Goal: Task Accomplishment & Management: Complete application form

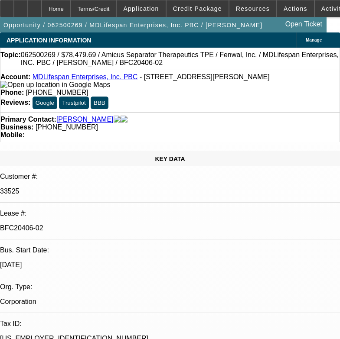
select select "0"
select select "2"
select select "0"
select select "6"
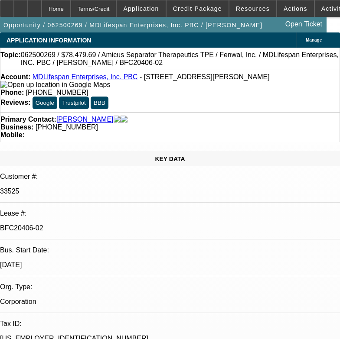
select select "0"
select select "2"
select select "0"
select select "6"
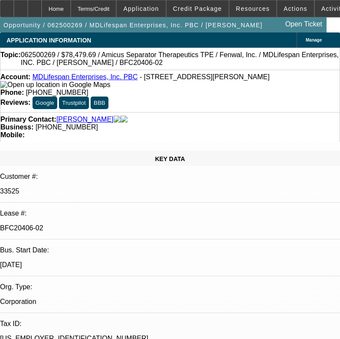
select select "0.1"
select select "2"
select select "0"
select select "6"
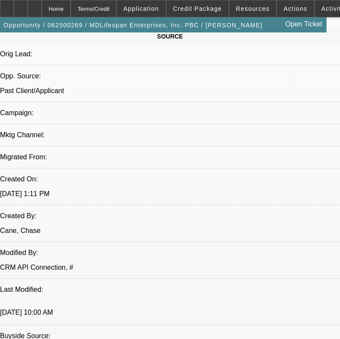
scroll to position [563, 0]
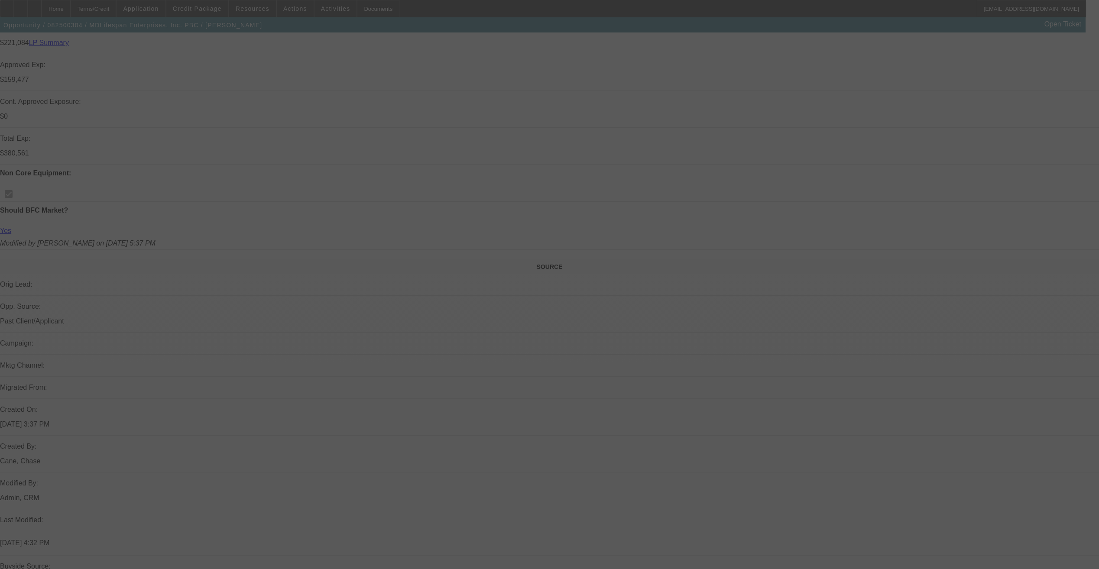
scroll to position [373, 0]
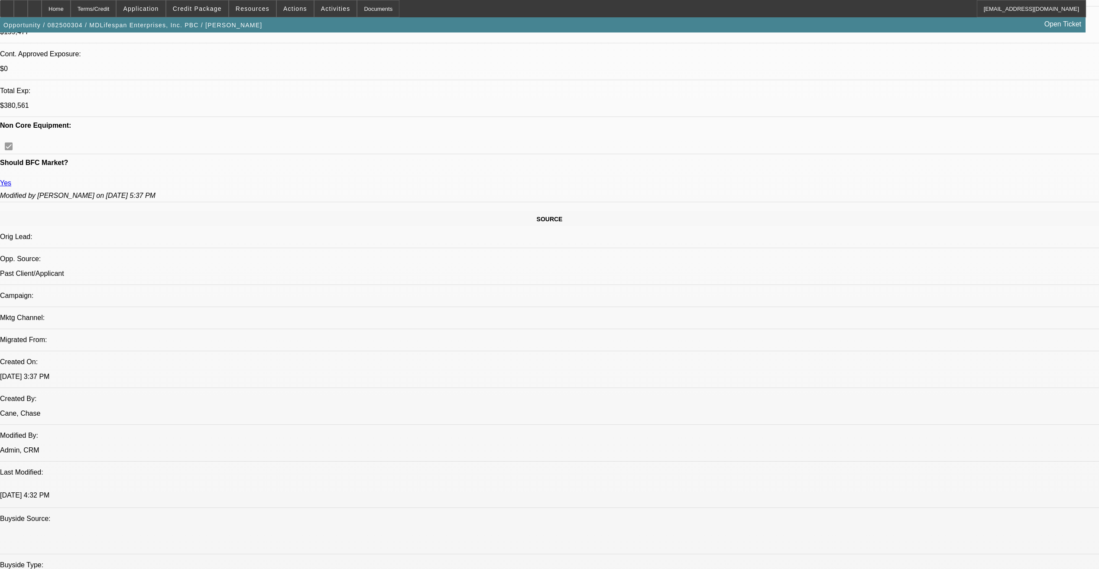
select select "0"
select select "2"
select select "0"
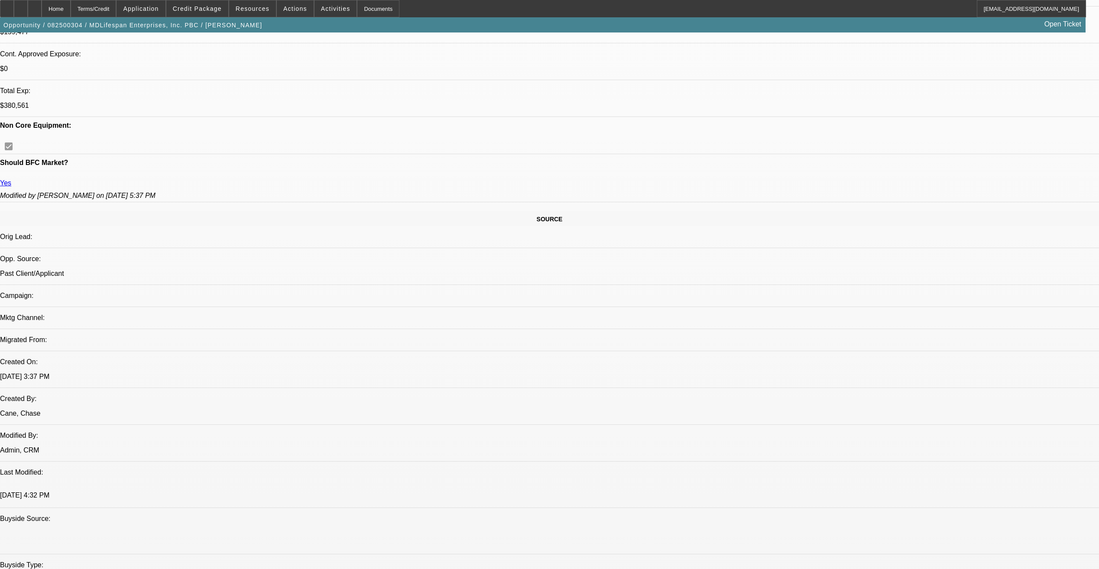
select select "0"
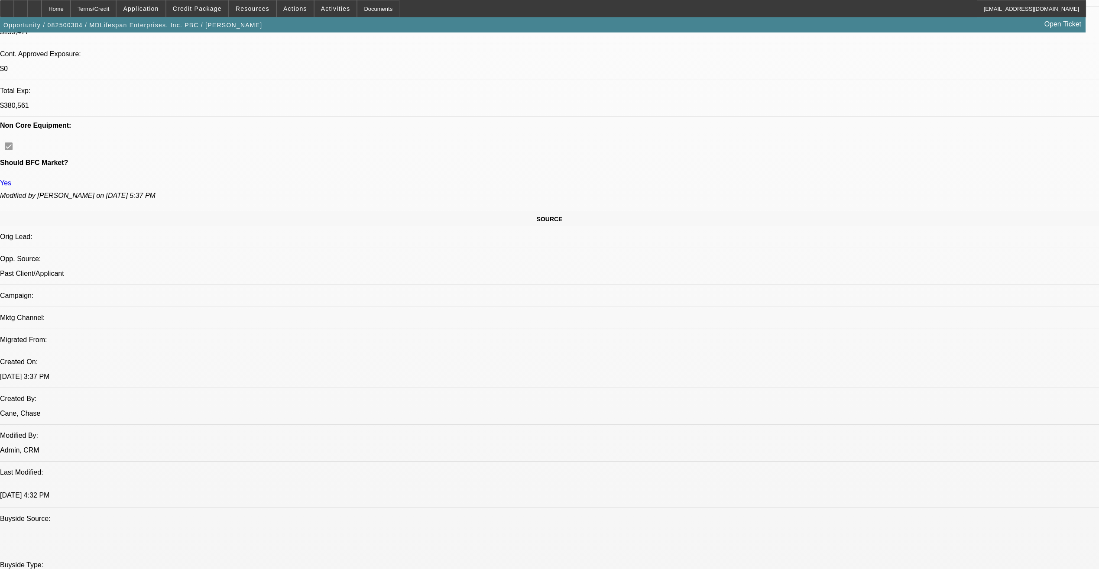
select select "2"
select select "0"
select select "1"
select select "2"
select select "6"
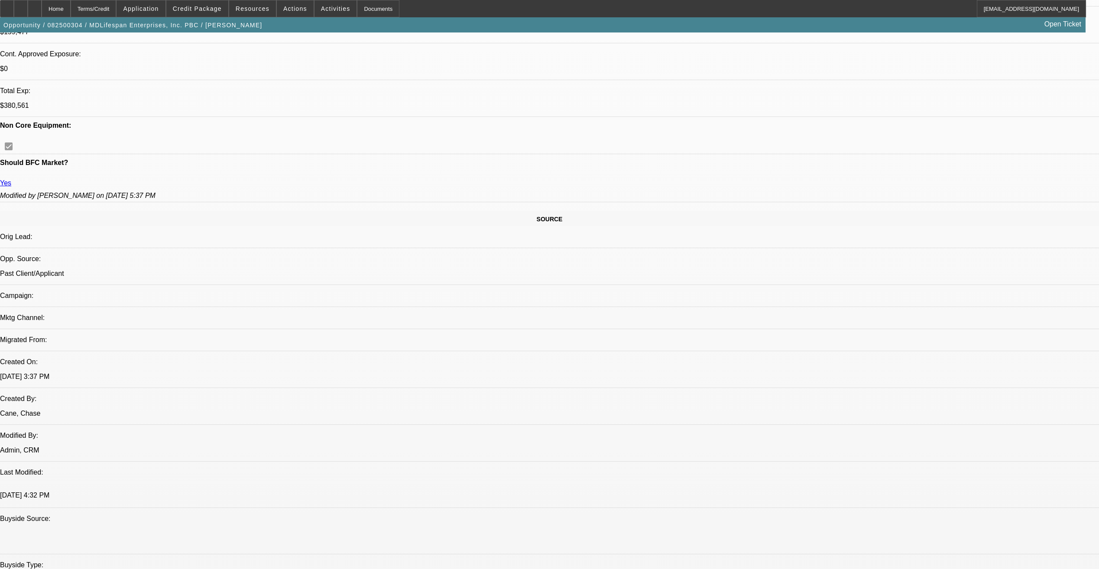
select select "1"
select select "6"
select select "1"
select select "3"
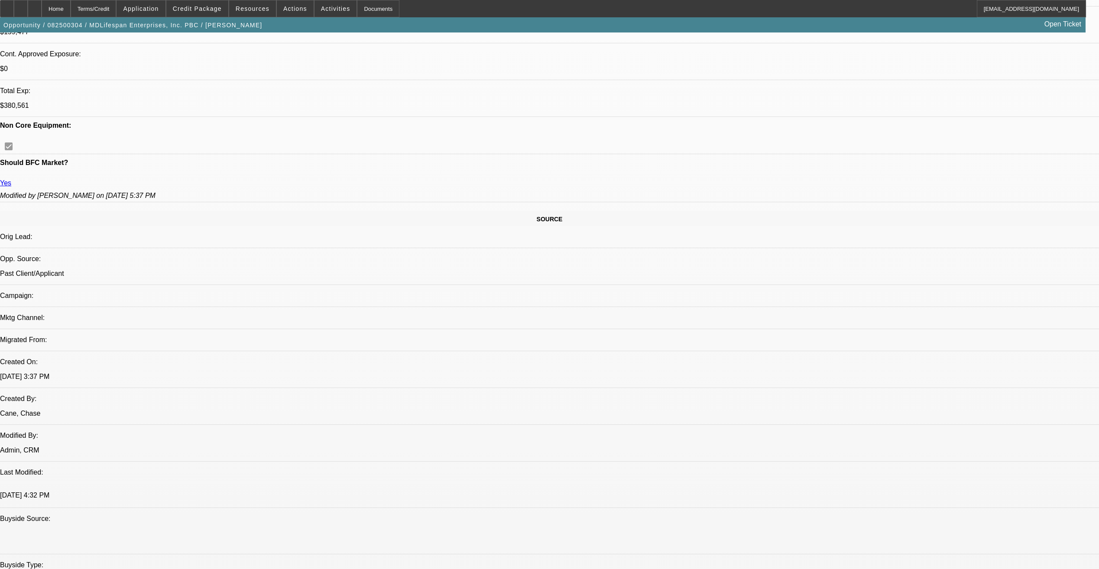
select select "6"
select select "1"
select select "2"
select select "6"
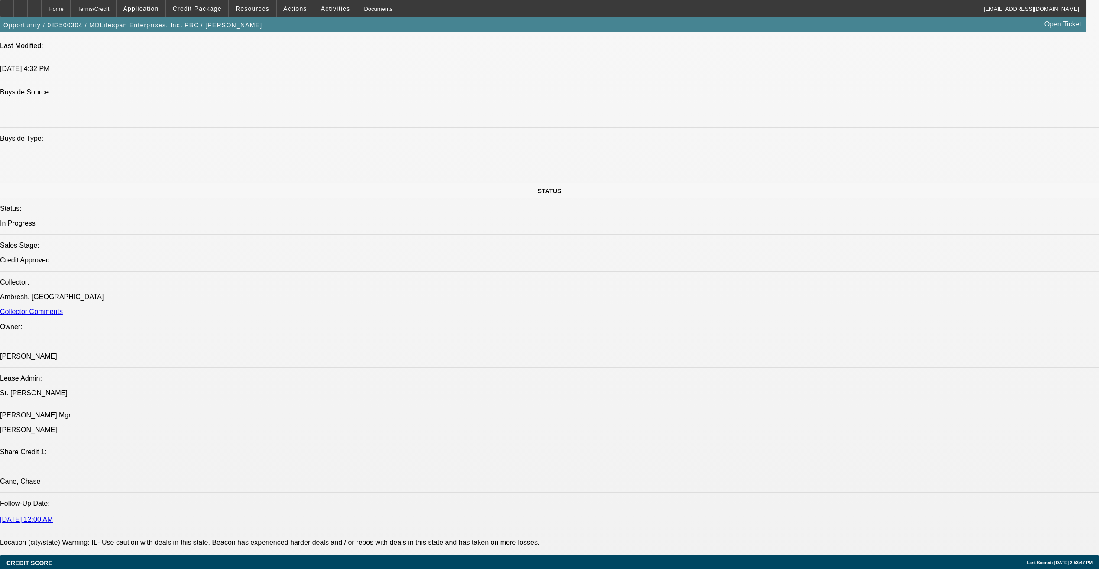
scroll to position [763, 0]
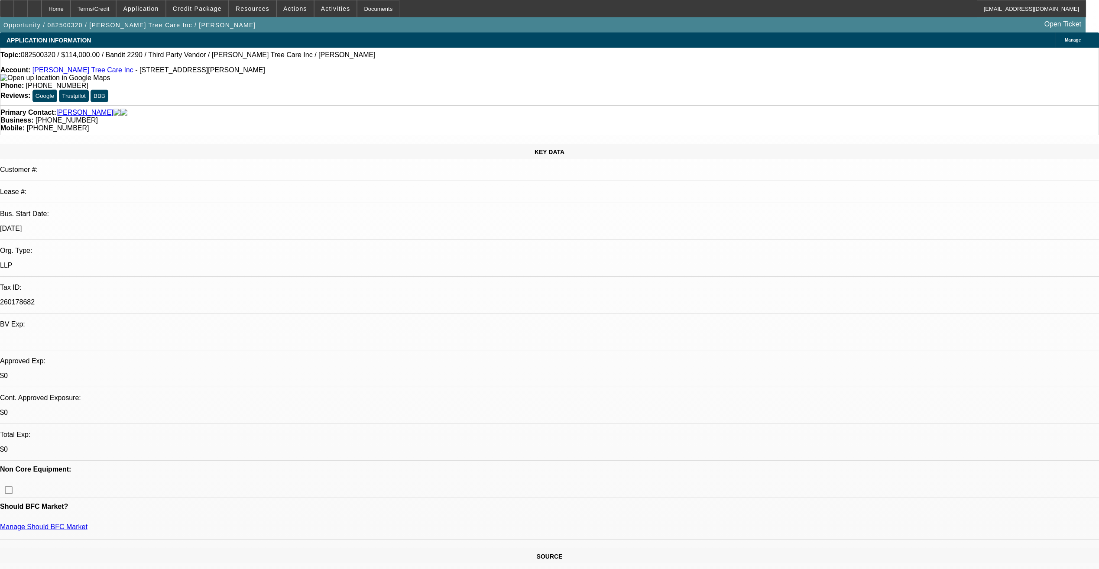
select select "0"
select select "2"
select select "0"
select select "2"
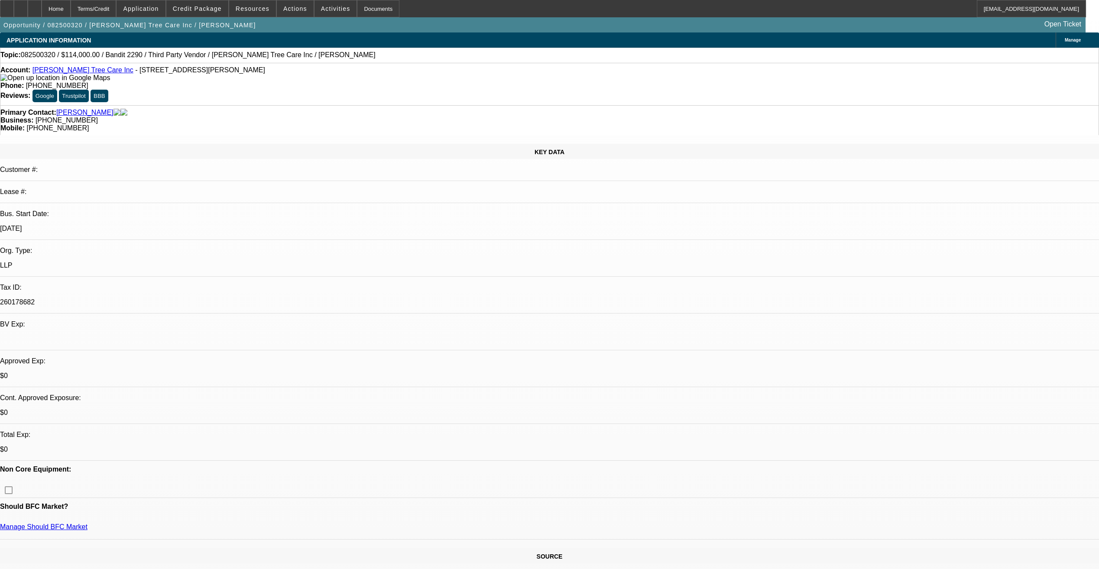
select select "0"
select select "2"
select select "0"
select select "1"
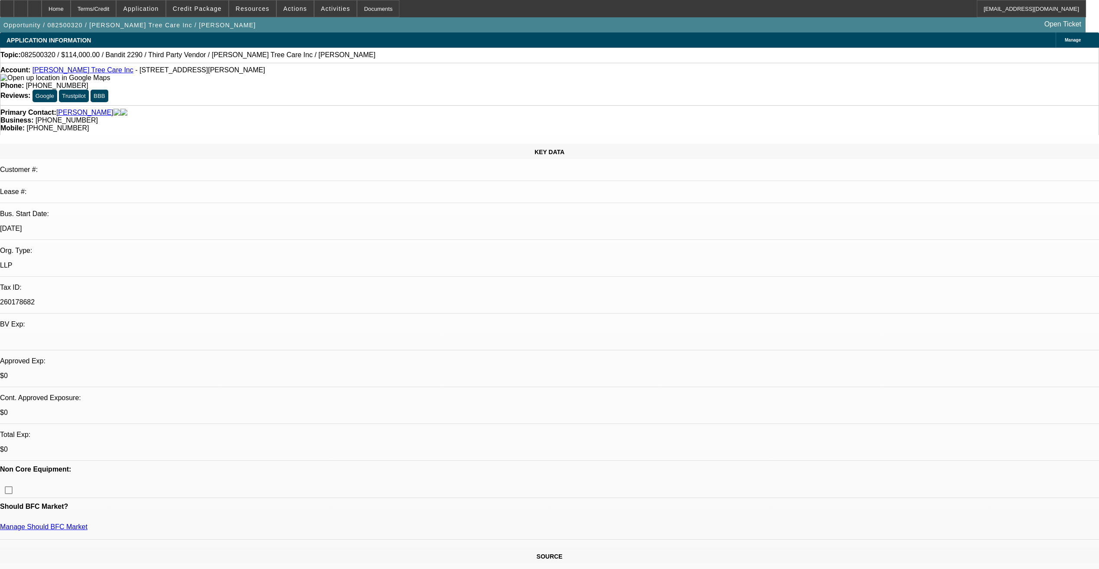
select select "2"
select select "6"
select select "1"
select select "2"
select select "6"
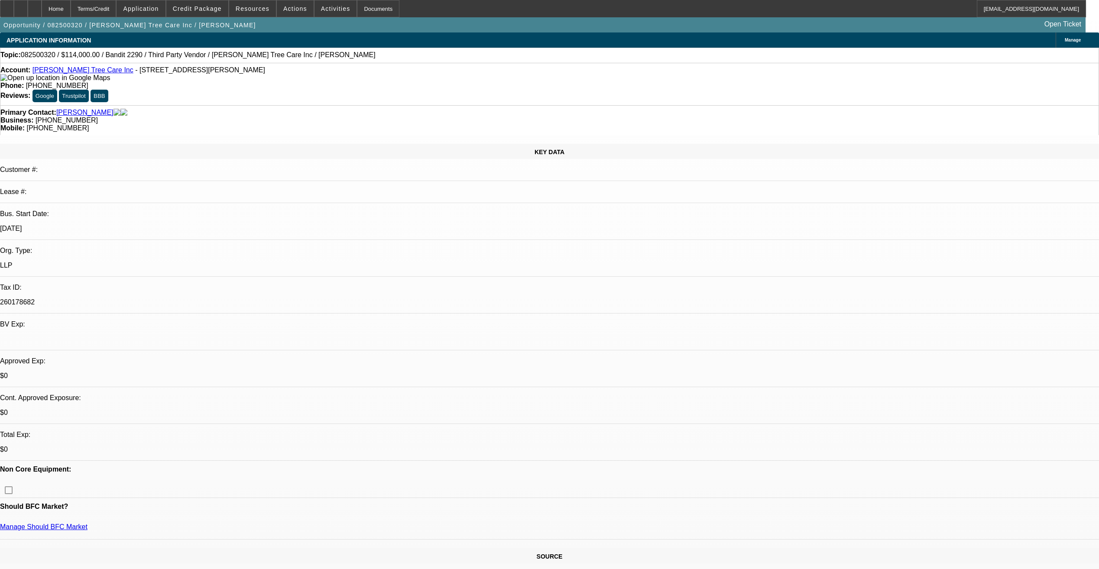
select select "1"
select select "2"
select select "6"
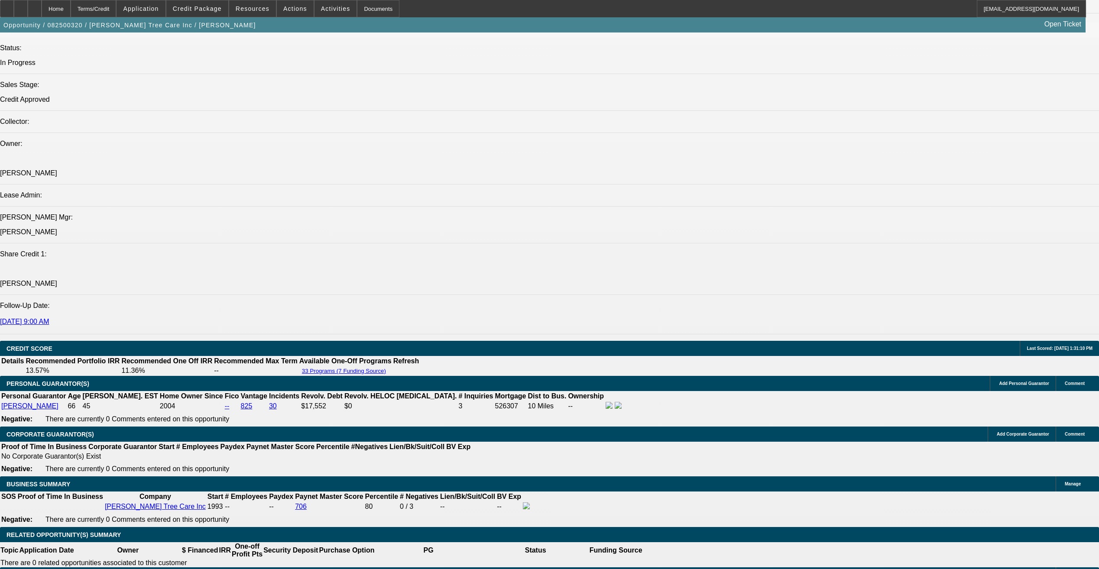
scroll to position [996, 0]
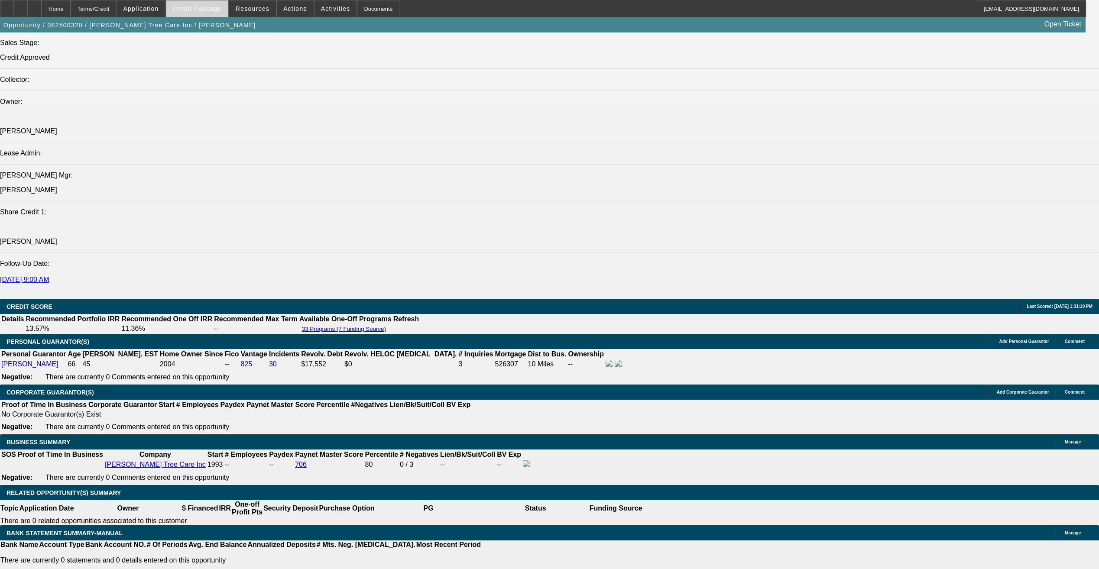
click at [211, 16] on span at bounding box center [197, 8] width 62 height 21
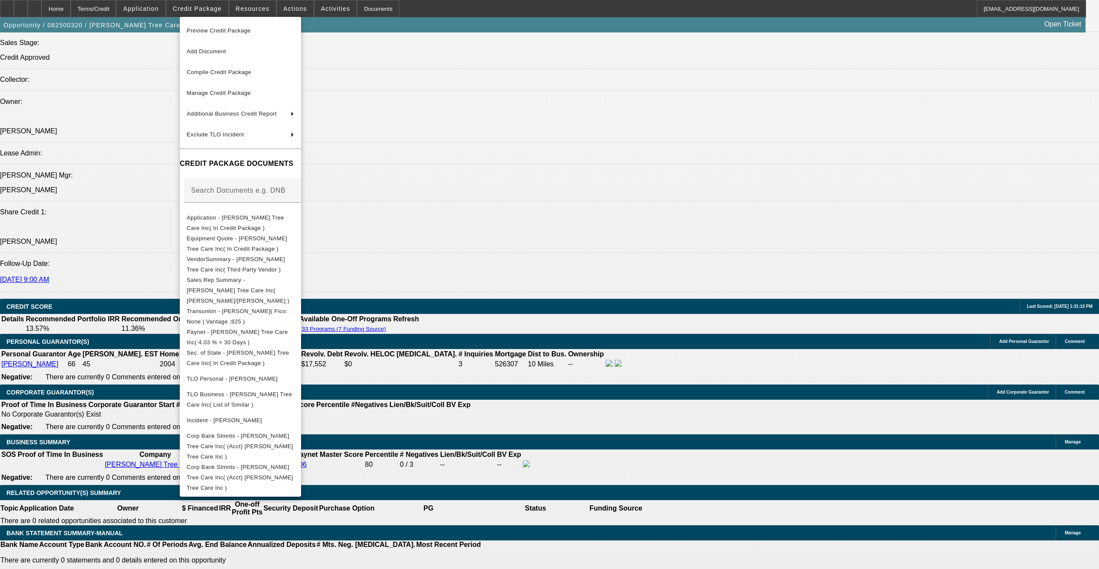
click at [551, 402] on div at bounding box center [549, 284] width 1099 height 569
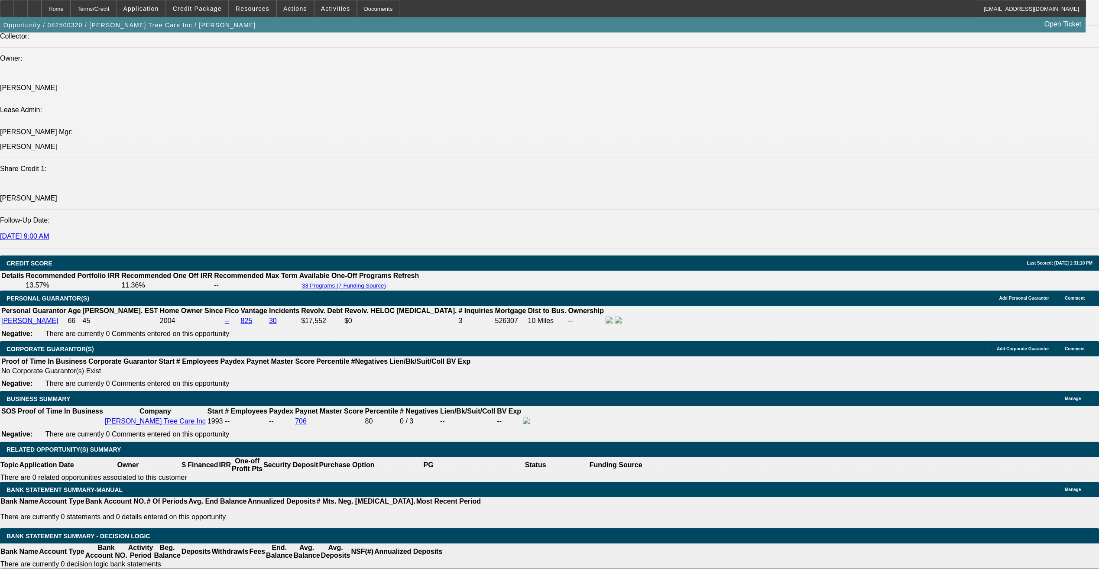
scroll to position [1083, 0]
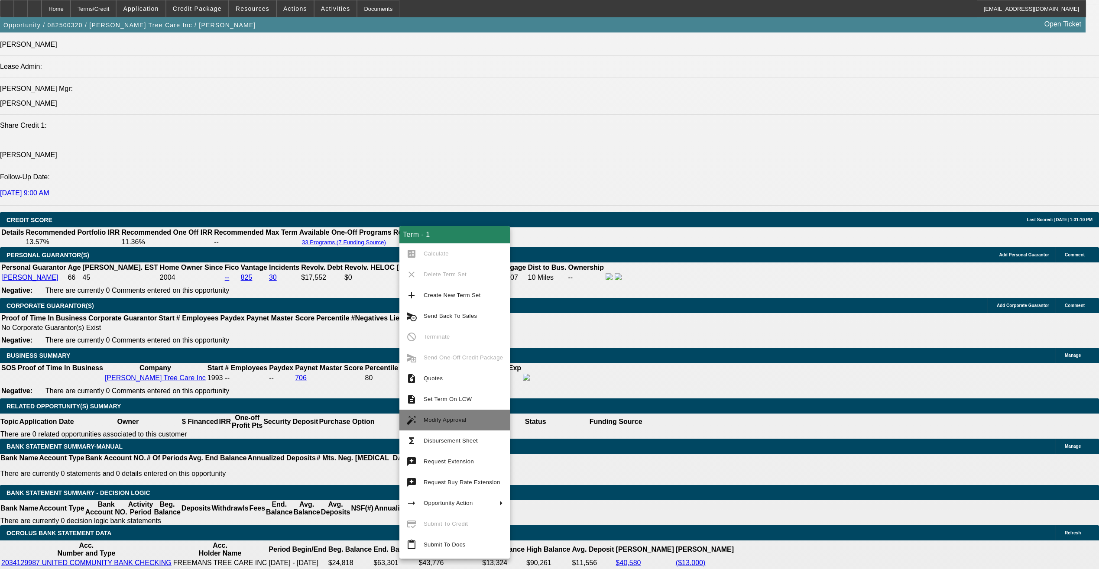
click at [440, 424] on span "Modify Approval" at bounding box center [463, 420] width 79 height 10
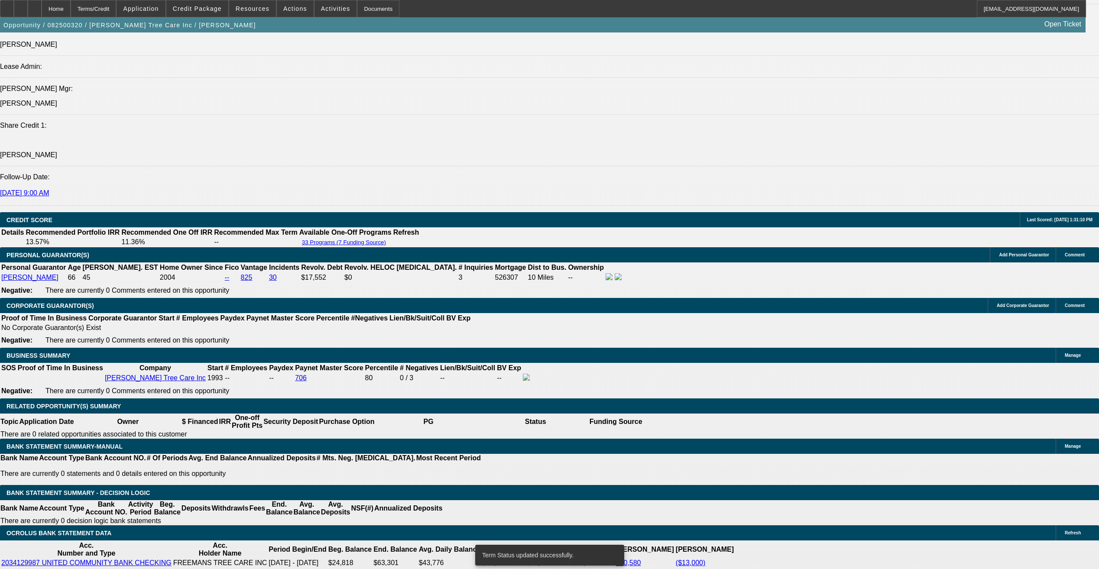
select select "0"
select select "2"
select select "0"
select select "6"
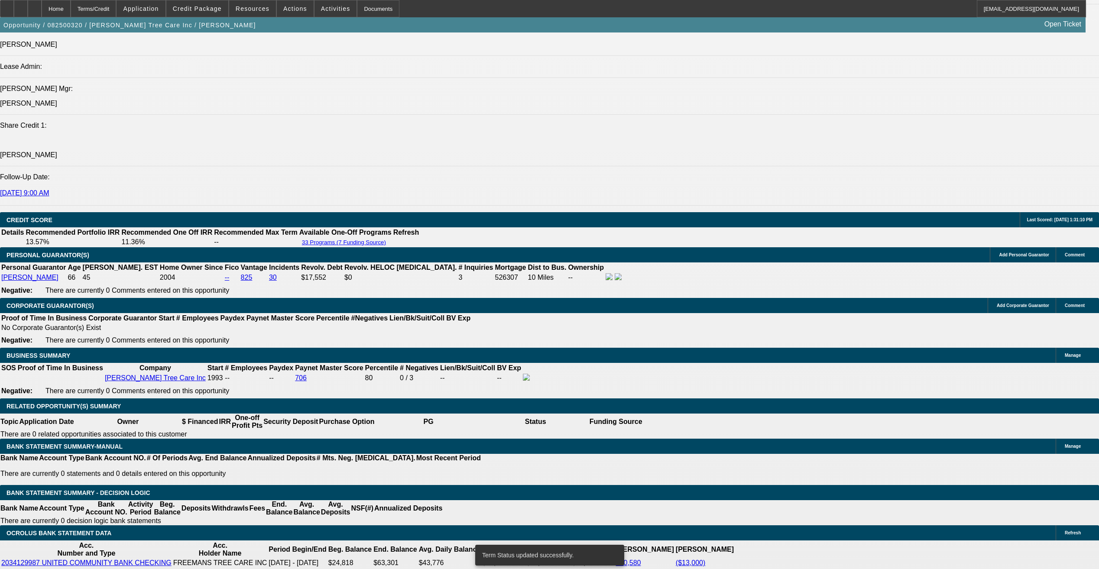
select select "0"
select select "2"
select select "0"
select select "6"
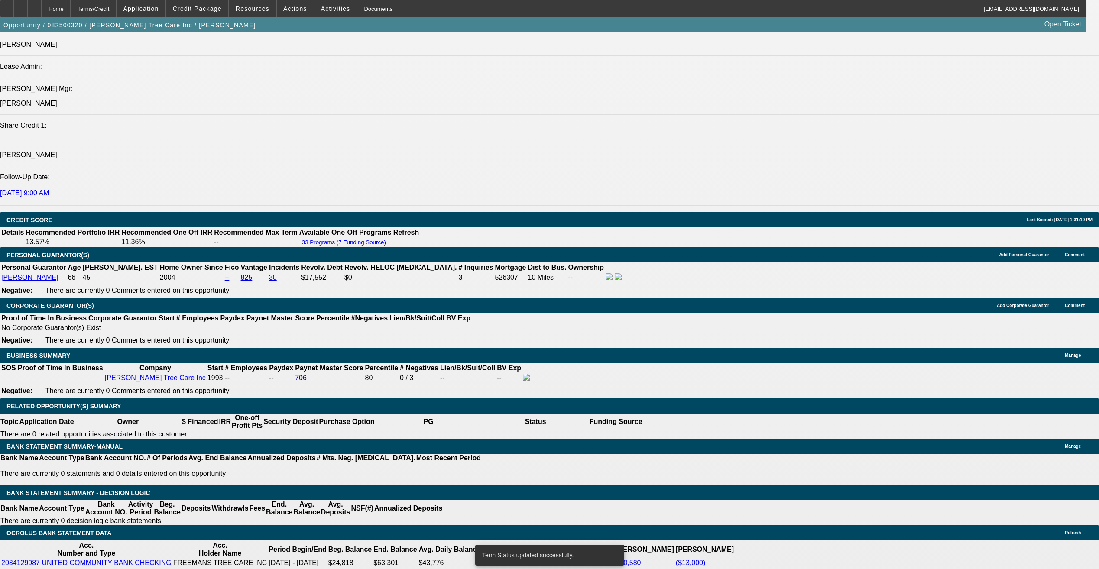
select select "0"
select select "2"
select select "0"
select select "6"
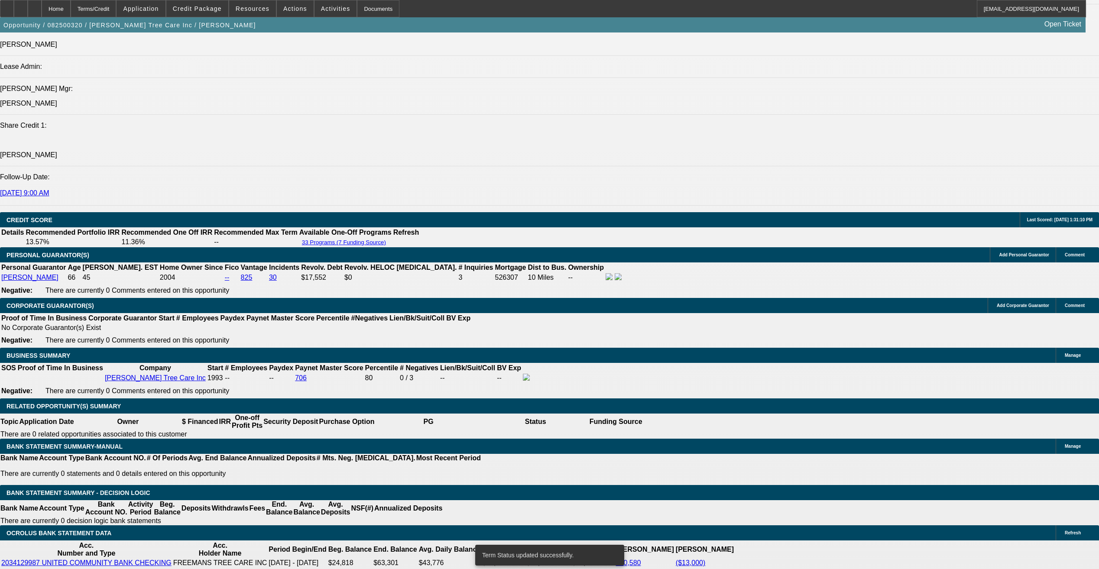
select select "0"
select select "2"
select select "0"
select select "6"
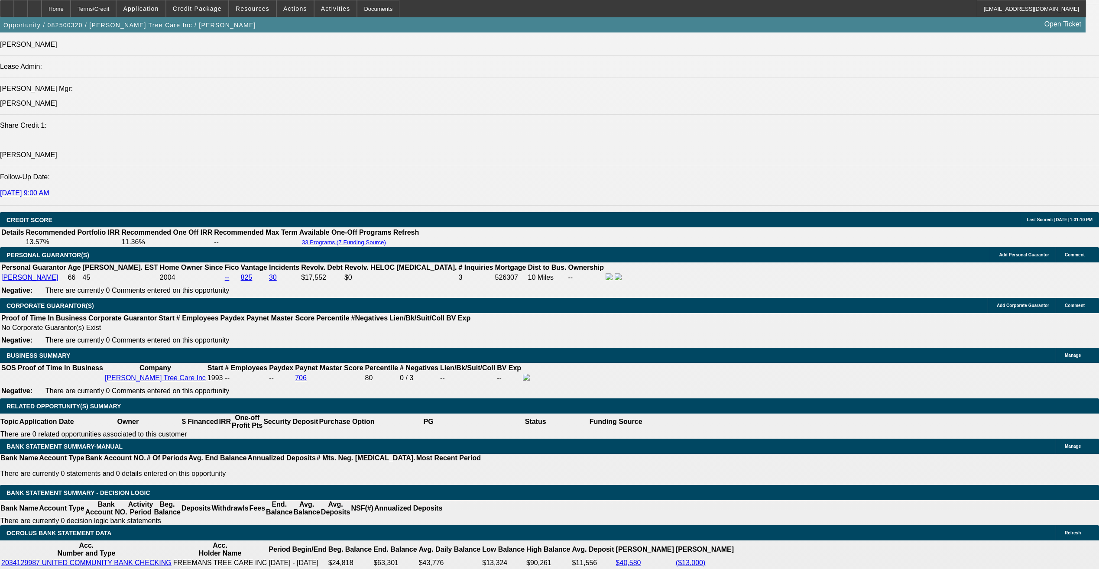
drag, startPoint x: 229, startPoint y: 342, endPoint x: 319, endPoint y: 324, distance: 92.3
type input "9"
type input "UNKNOWN"
type input "9."
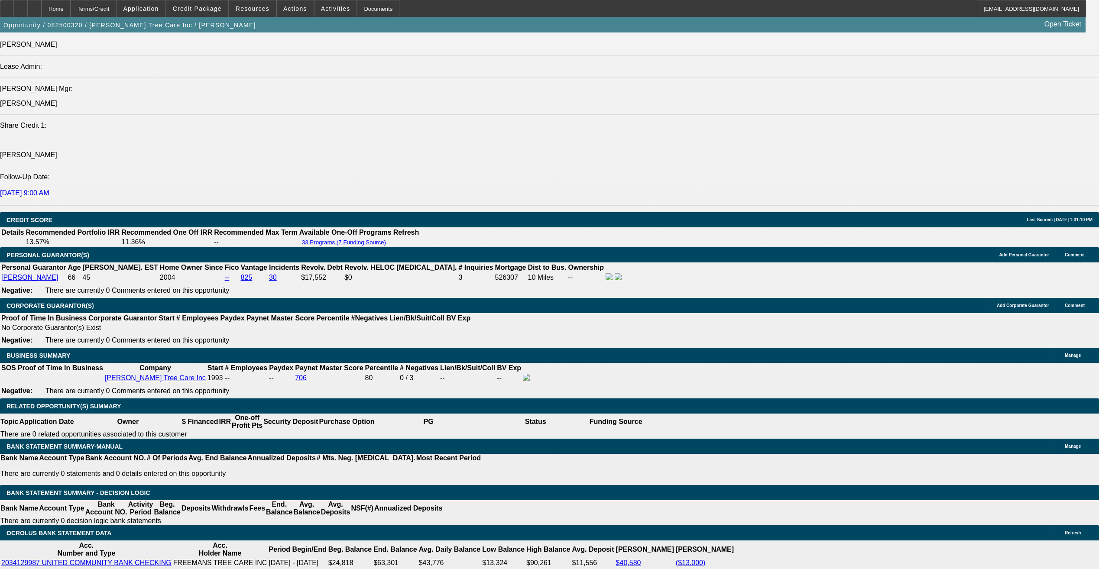
type input "$5,673.78"
type input "$2,836.89"
type input "9.75"
type input "$5,749.88"
type input "$2,874.94"
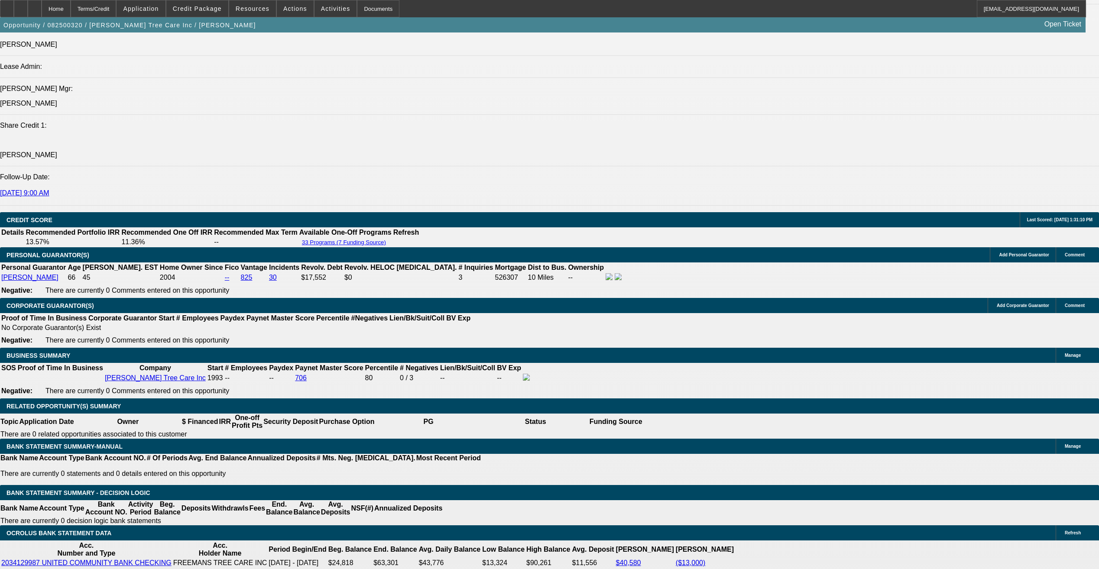
type input "$5,755.34"
type input "$2,877.67"
type input "9.75"
drag, startPoint x: 228, startPoint y: 394, endPoint x: 227, endPoint y: 400, distance: 5.6
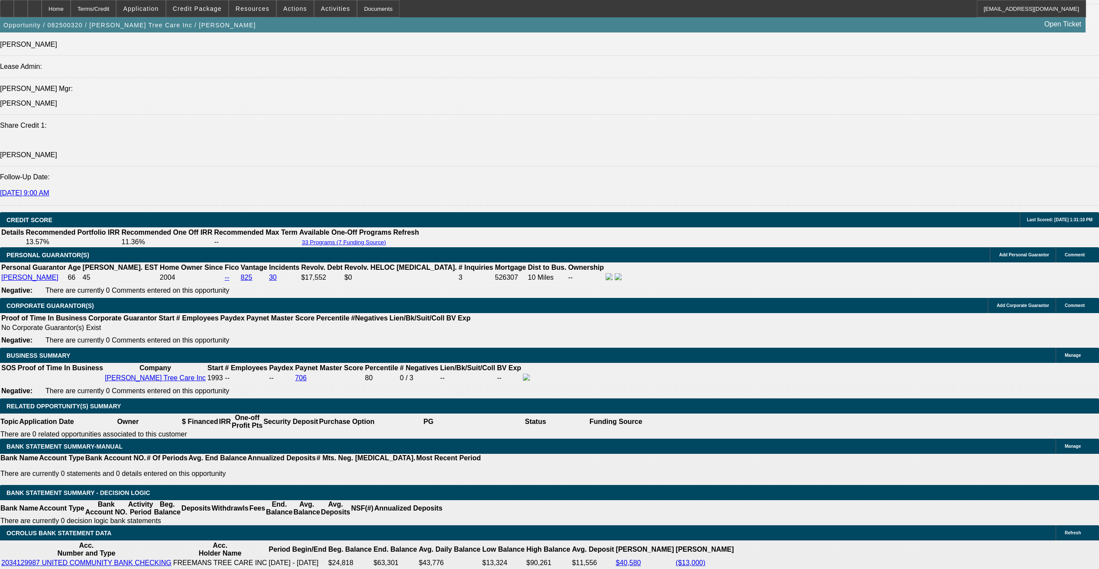
select select "1"
select select "0"
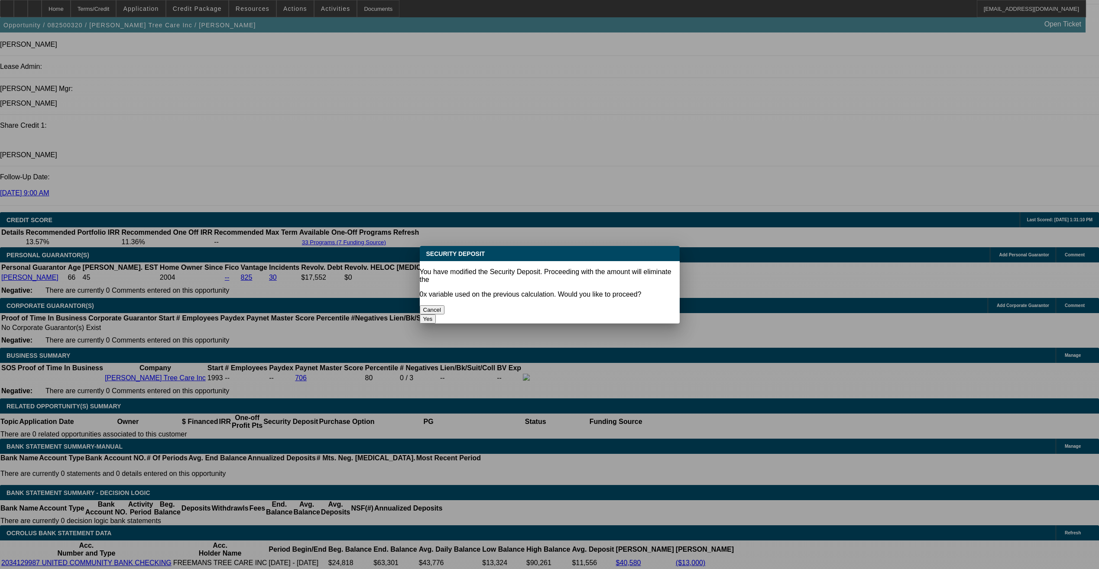
scroll to position [0, 0]
click at [436, 314] on button "Yes" at bounding box center [428, 318] width 16 height 9
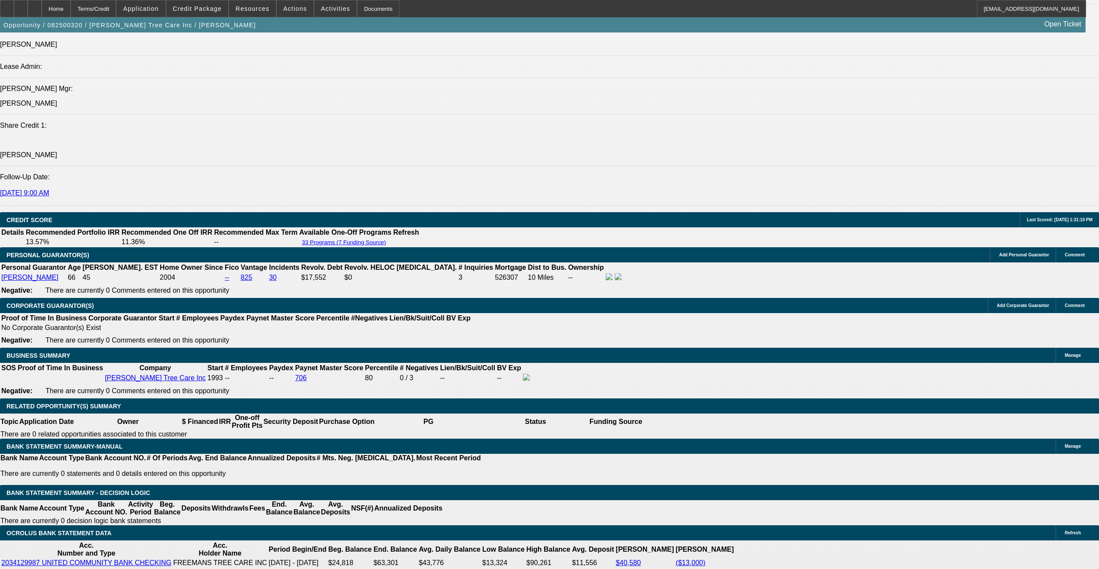
type input "$0.00"
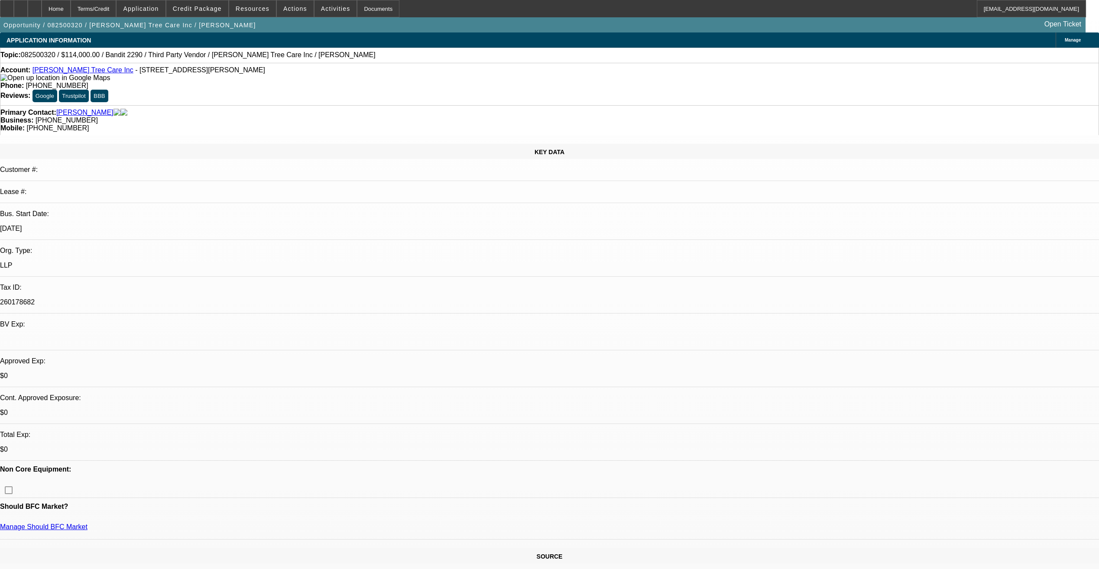
scroll to position [1083, 0]
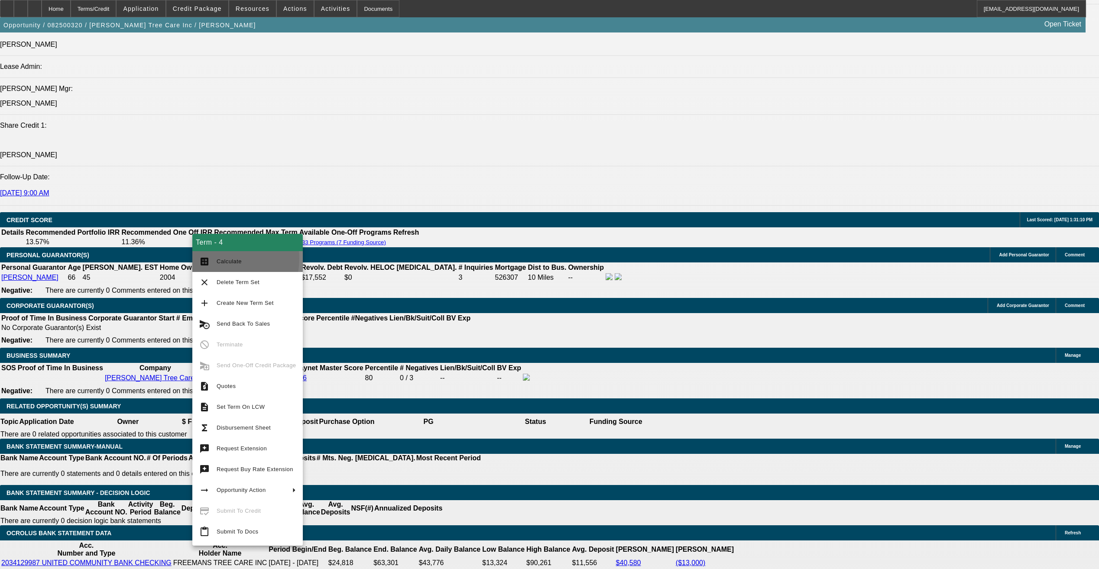
click at [216, 258] on button "calculate Calculate" at bounding box center [247, 261] width 110 height 21
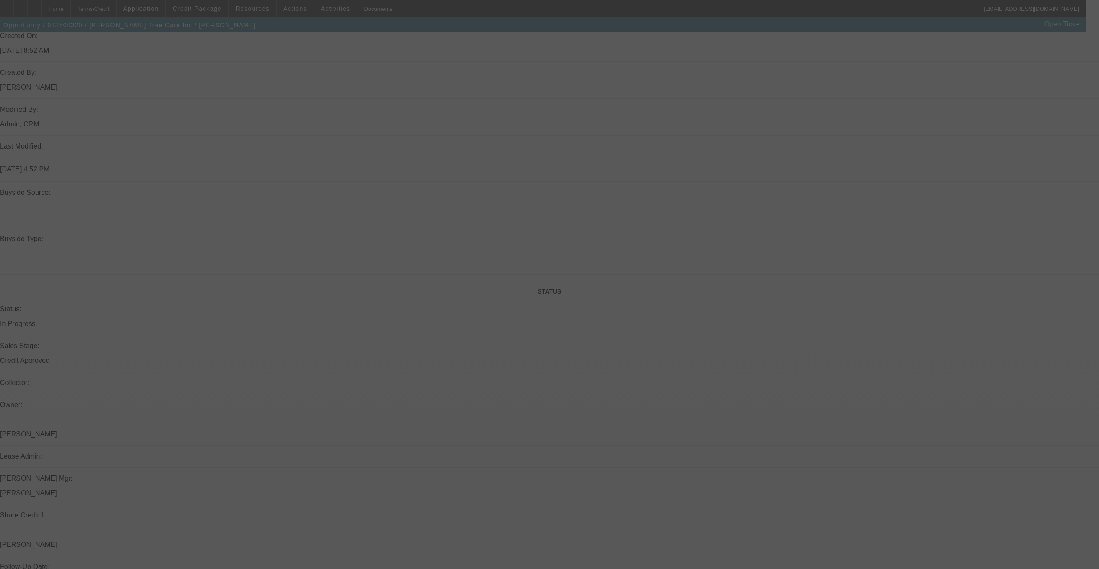
scroll to position [910, 0]
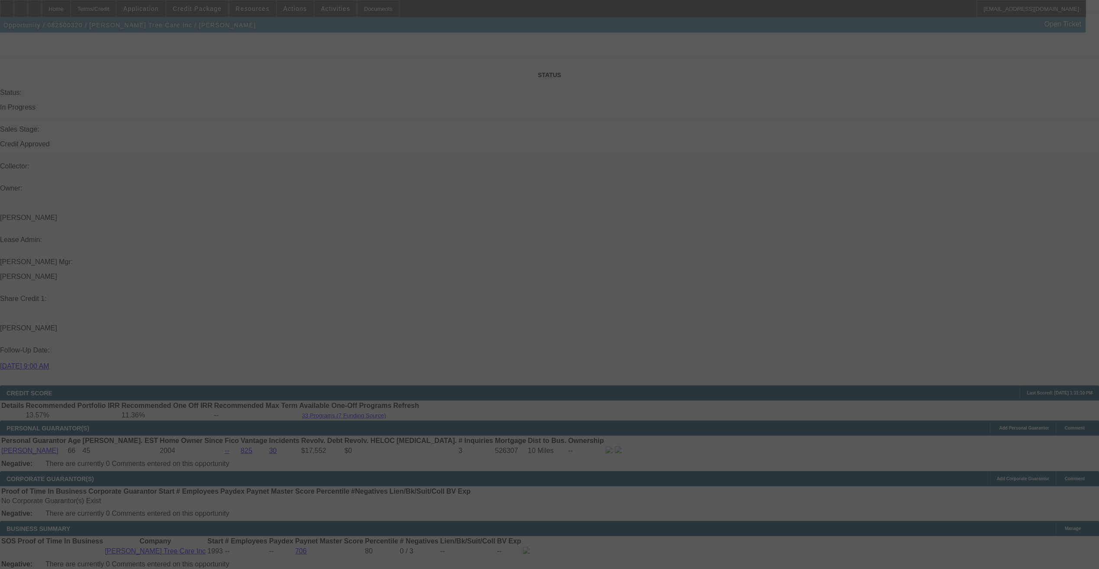
select select "0"
select select "6"
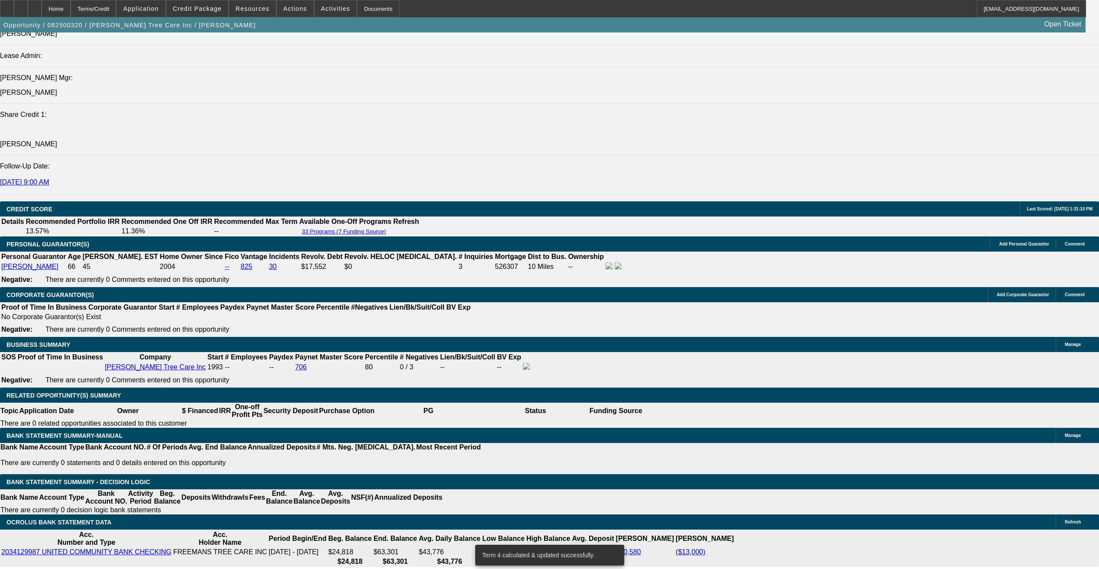
scroll to position [1126, 0]
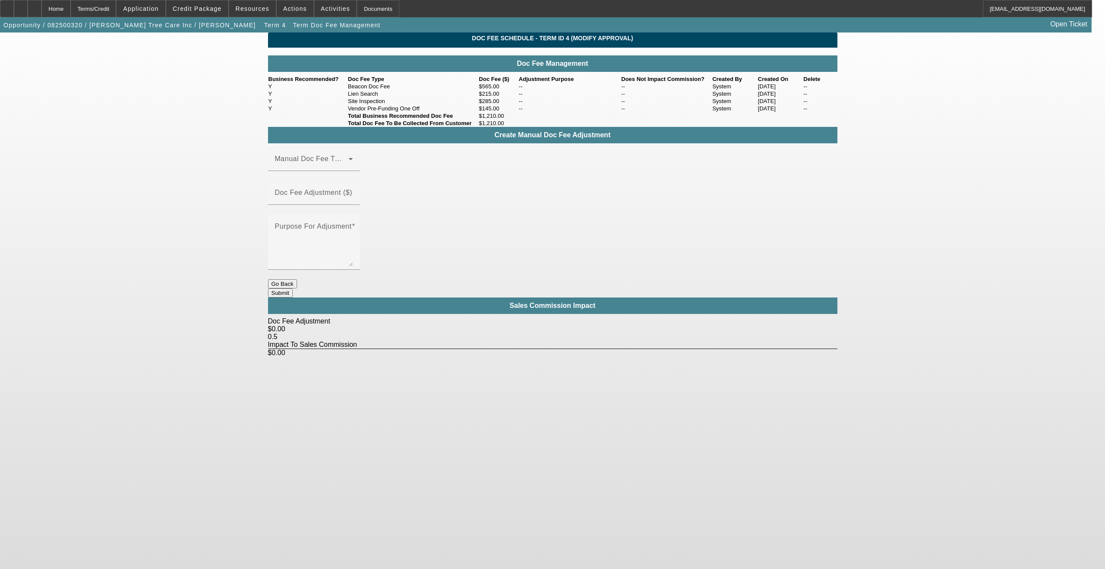
click at [374, 105] on td "Site Inspection" at bounding box center [413, 100] width 131 height 7
click at [373, 97] on td "Lien Search" at bounding box center [413, 93] width 131 height 7
drag, startPoint x: 350, startPoint y: 136, endPoint x: 423, endPoint y: 137, distance: 72.8
click at [423, 112] on td "Vendor Pre-Funding One Off" at bounding box center [413, 108] width 131 height 7
click at [264, 25] on span "Term 4" at bounding box center [275, 25] width 22 height 7
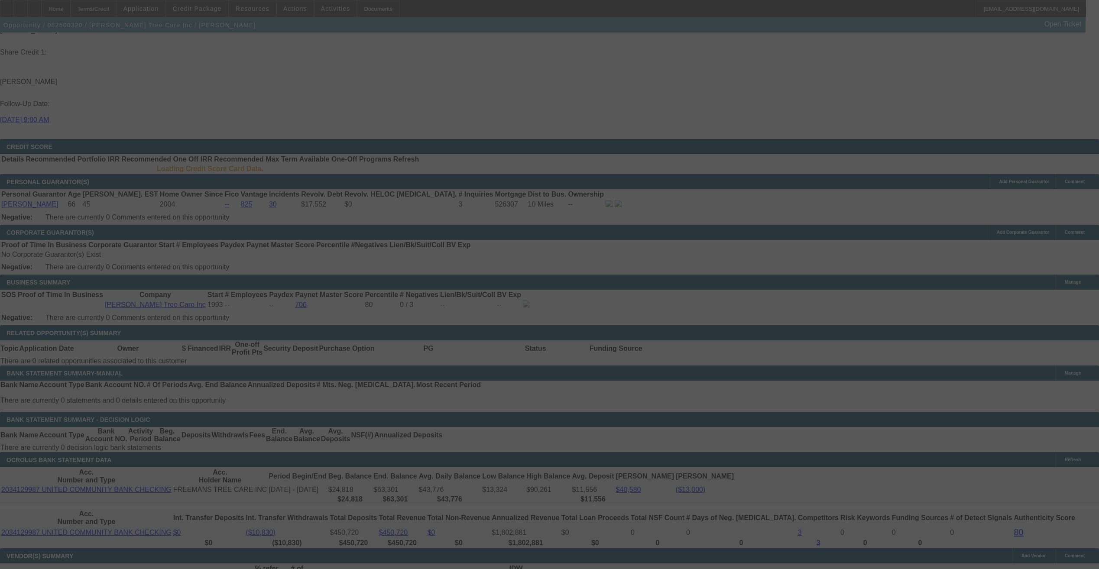
scroll to position [1153, 0]
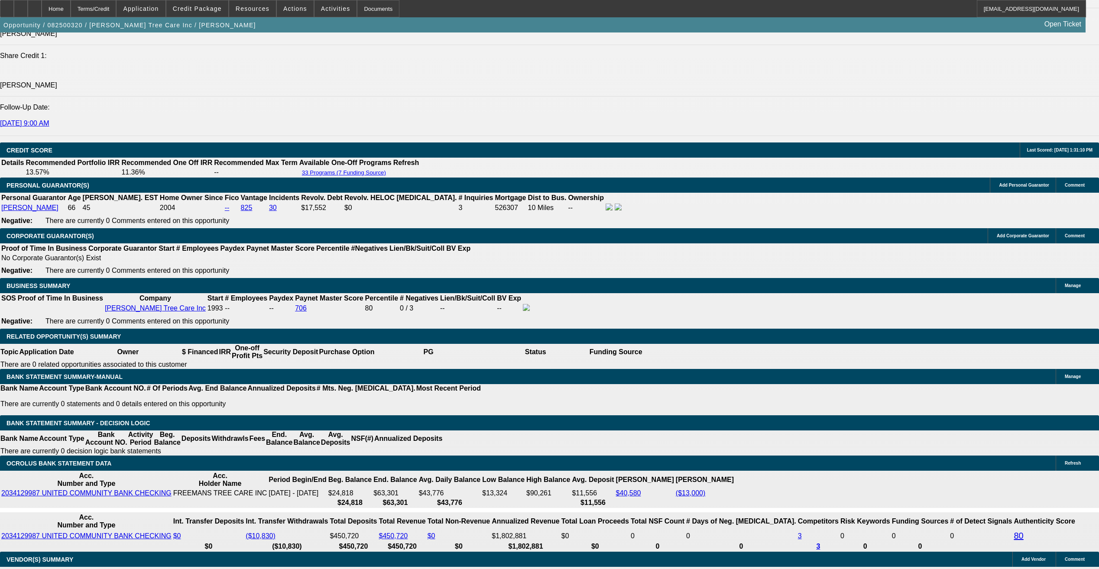
select select "0"
select select "6"
select select "0"
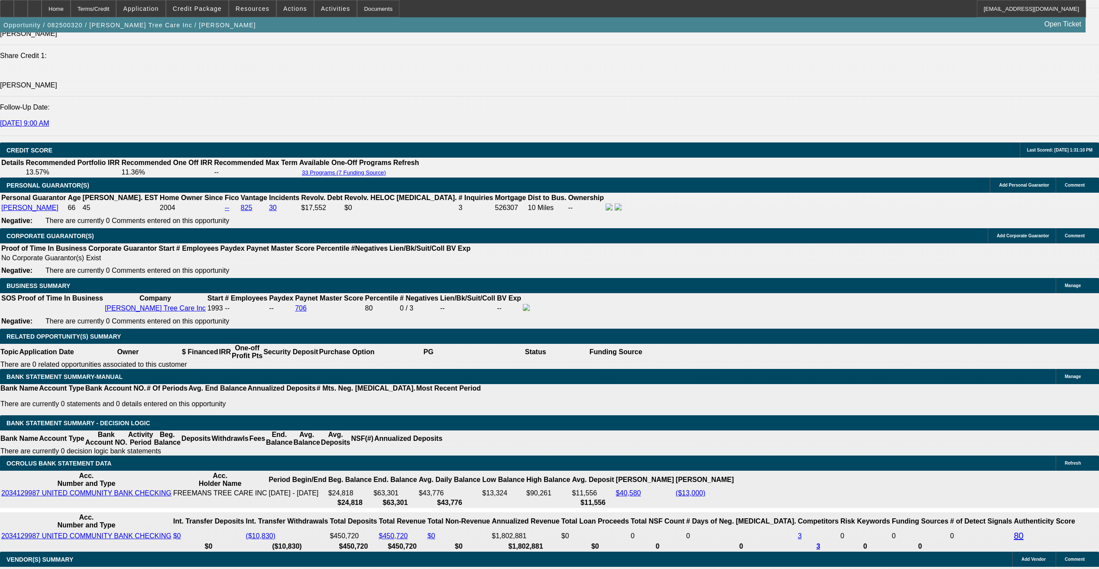
select select "2"
select select "0"
select select "6"
select select "0"
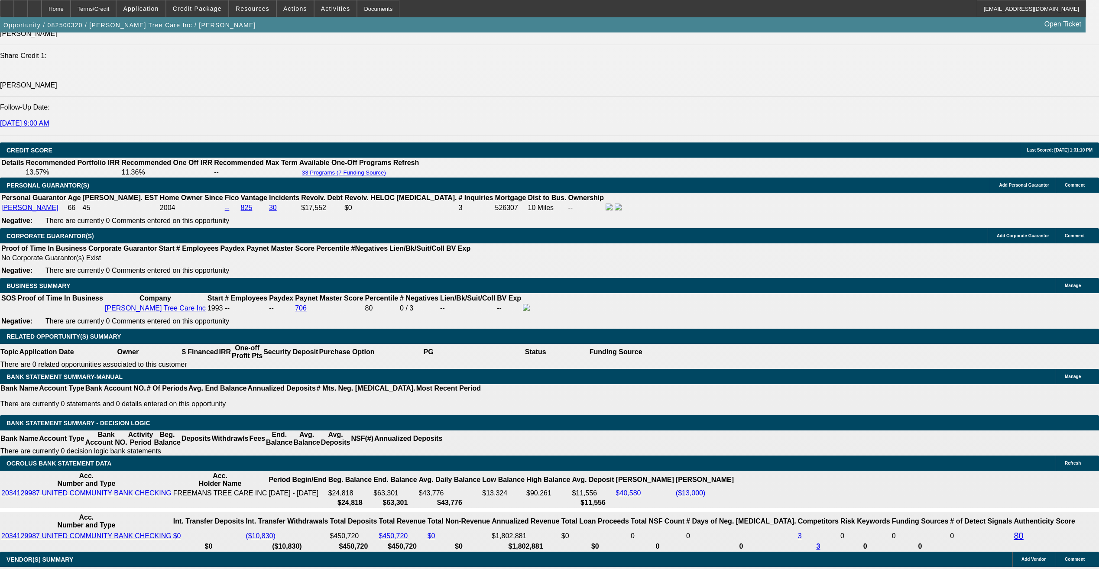
select select "2"
select select "0"
select select "6"
select select "0"
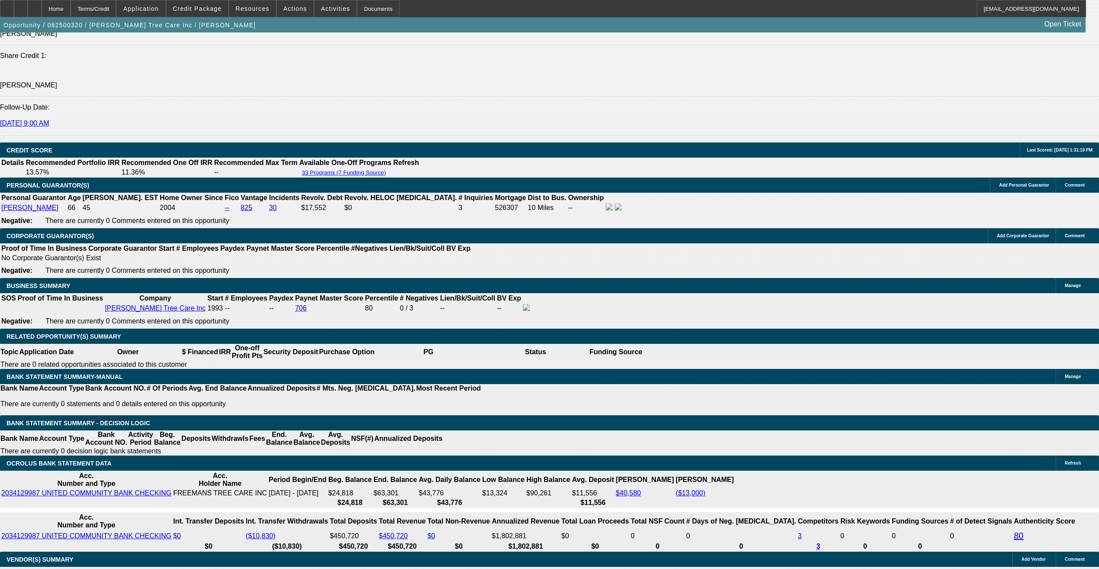
select select "2"
select select "0"
select select "6"
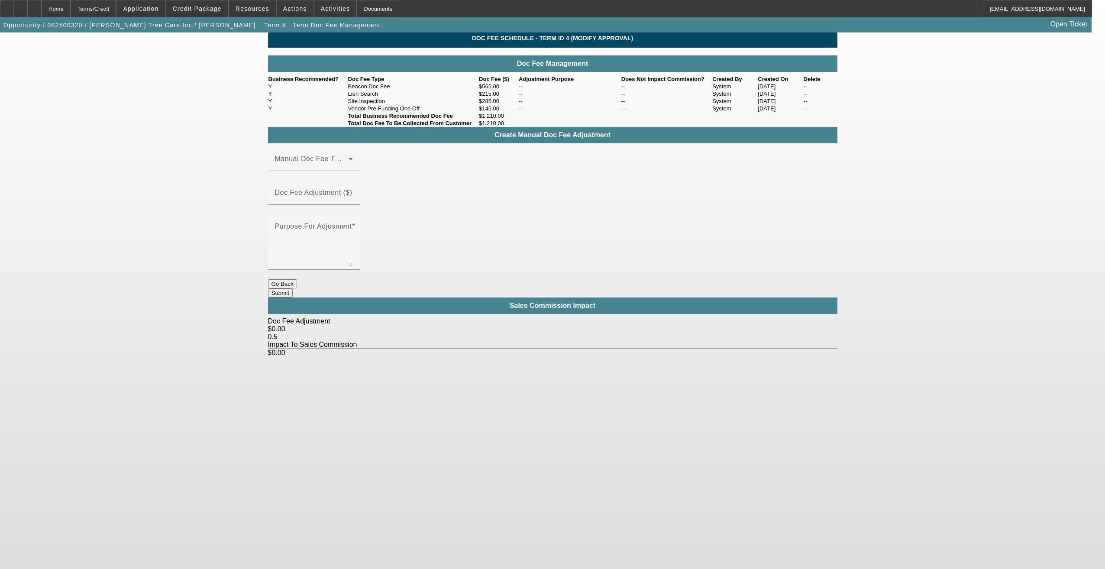
drag, startPoint x: 352, startPoint y: 136, endPoint x: 516, endPoint y: 136, distance: 164.2
click at [516, 112] on tr "Y Vendor Pre-Funding One Off $145.00 -- -- System 08/14/2025 --" at bounding box center [553, 108] width 570 height 7
click at [264, 25] on span "Term 4" at bounding box center [275, 25] width 22 height 7
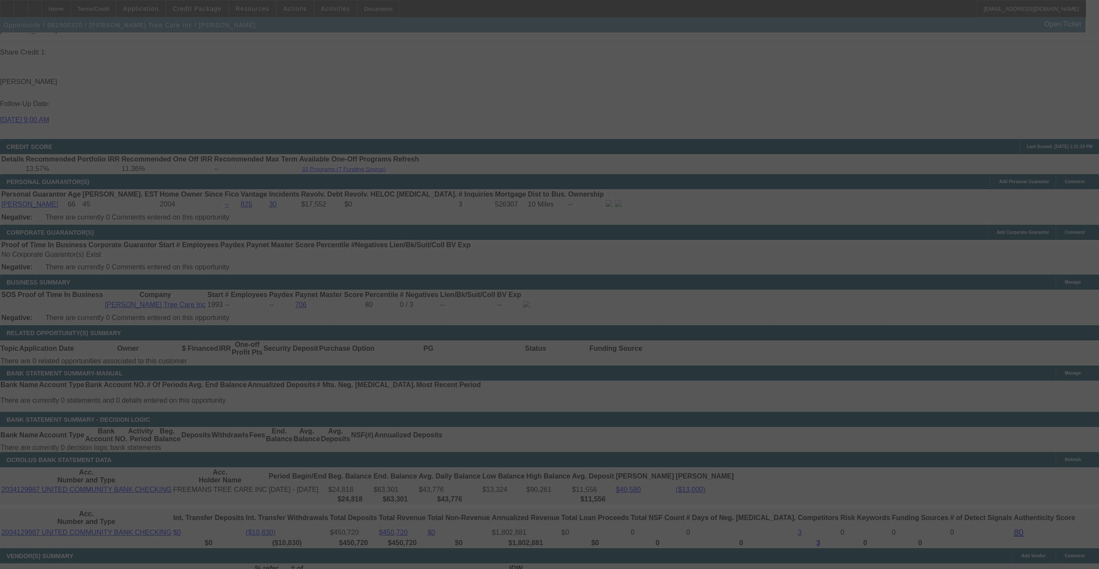
scroll to position [1153, 0]
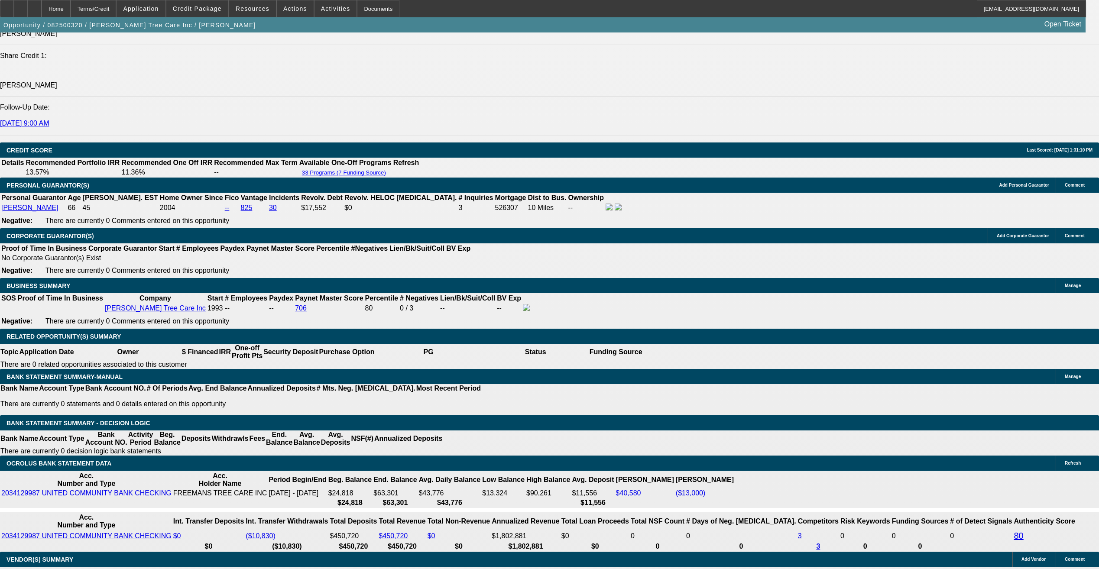
select select "0"
select select "6"
select select "0"
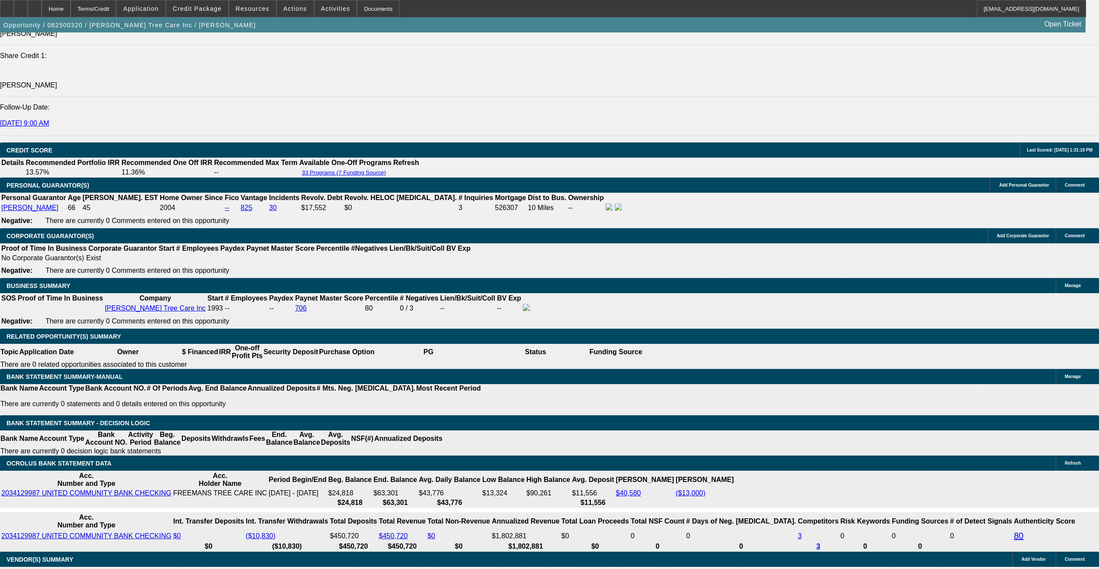
select select "2"
select select "0"
select select "6"
select select "0"
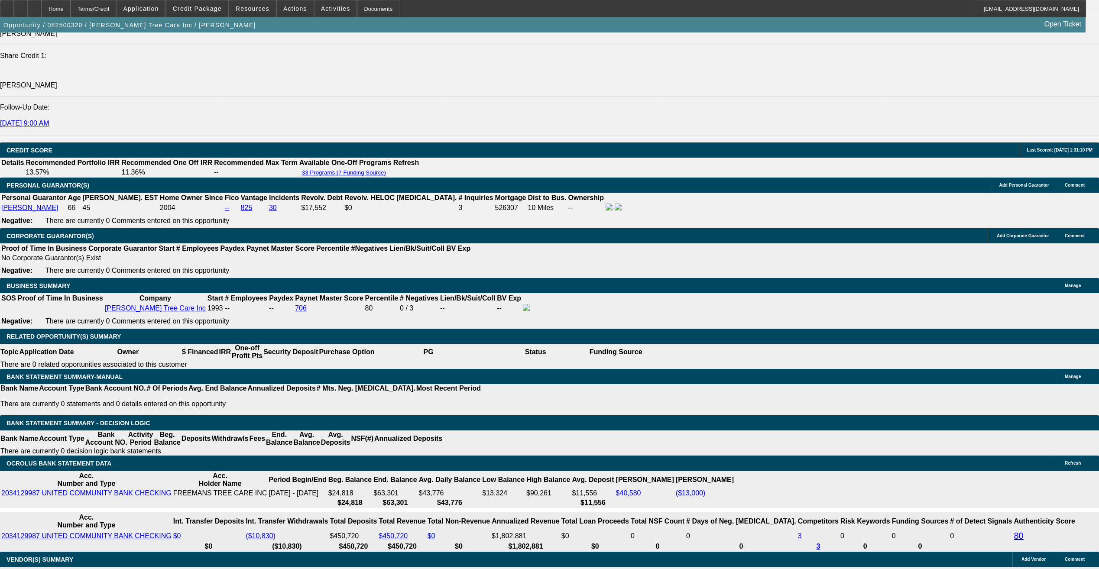
select select "2"
select select "0"
select select "6"
select select "0"
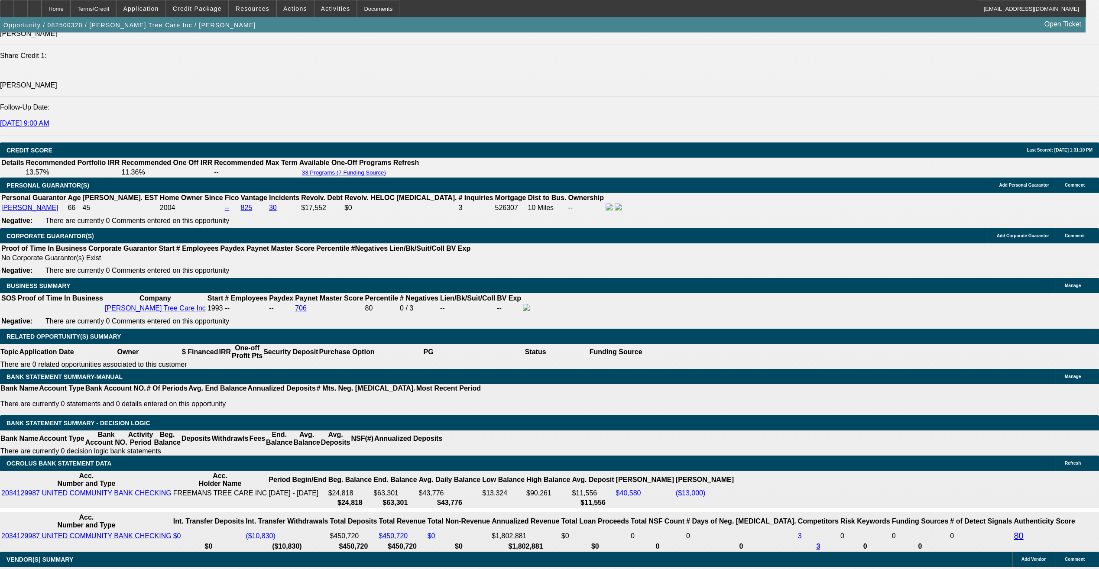
select select "2"
select select "0"
select select "6"
drag, startPoint x: 224, startPoint y: 272, endPoint x: 305, endPoint y: 273, distance: 81.0
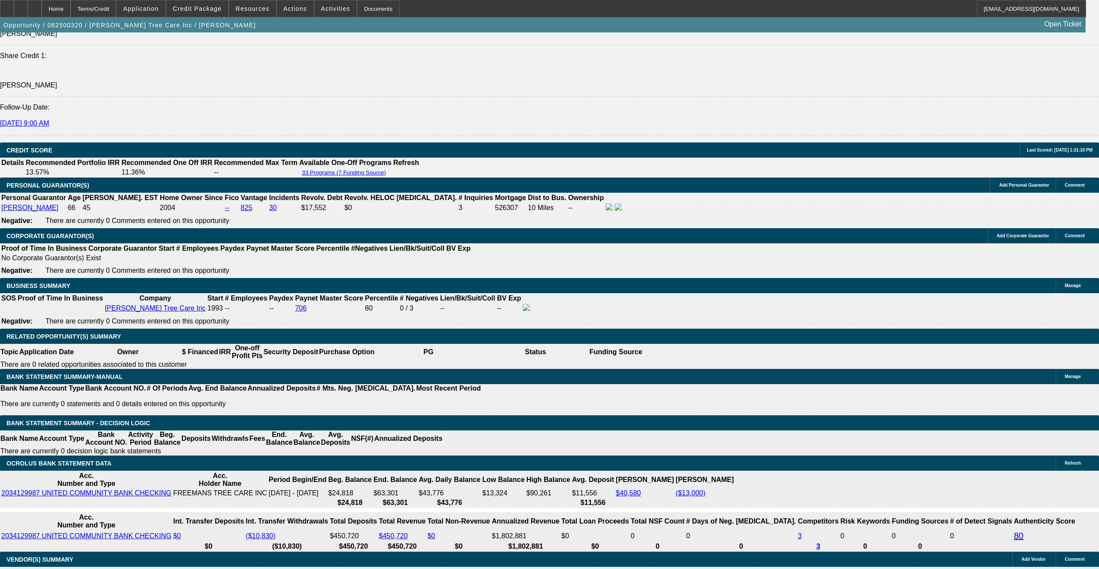
type input "7"
type input "UNKNOWN"
type input "$2,729.87"
type input "7.79"
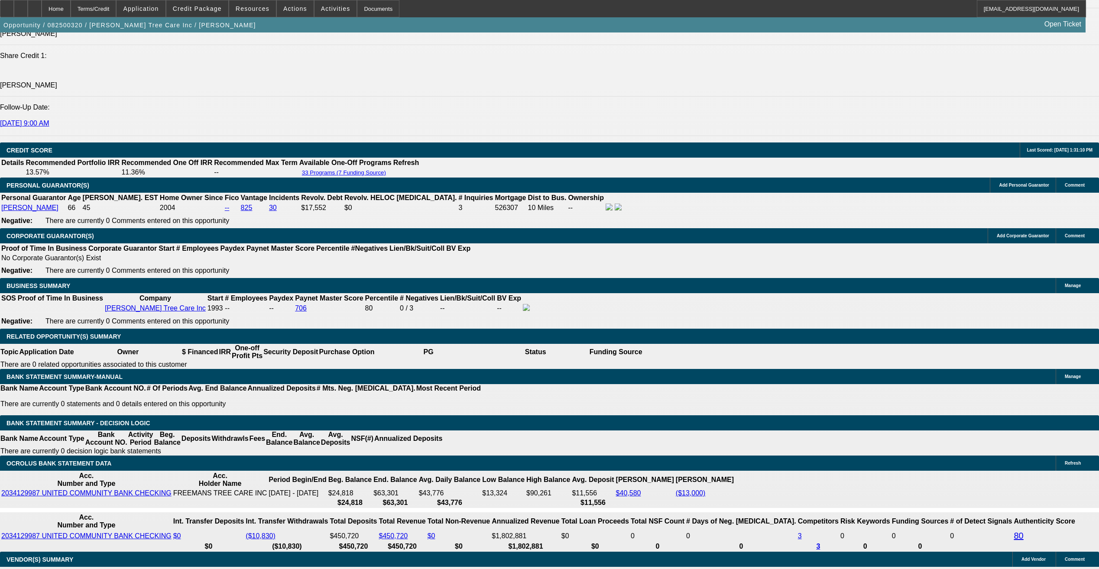
type input "$2,767.05"
type input "7."
type input "$2,772.33"
type input "7"
type input "$2,729.87"
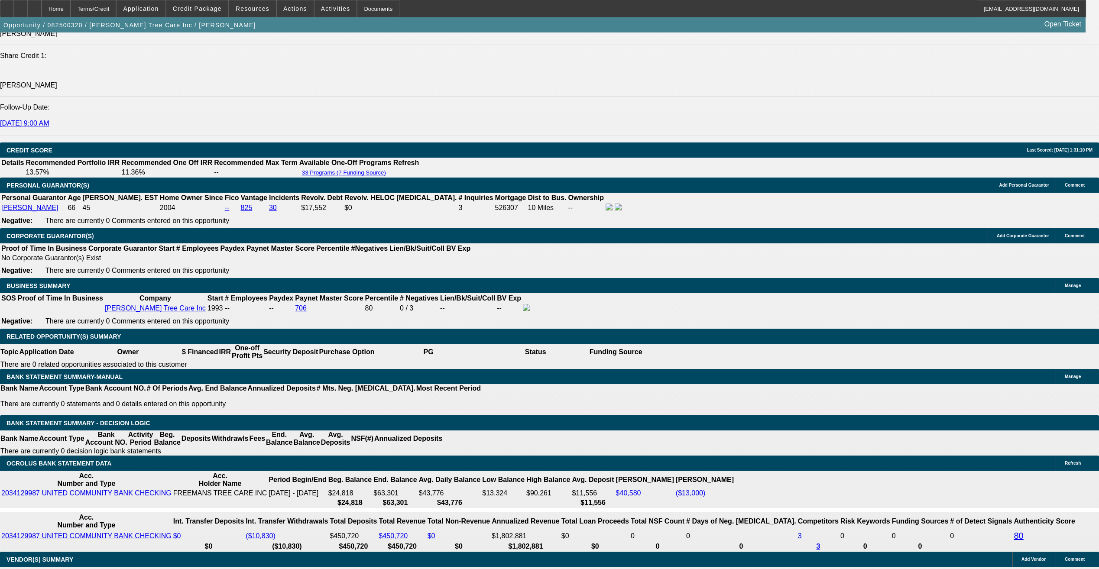
type input "79."
type input "$7,874.07"
type input "79.79"
type input "$7,933.73"
type input "79.799"
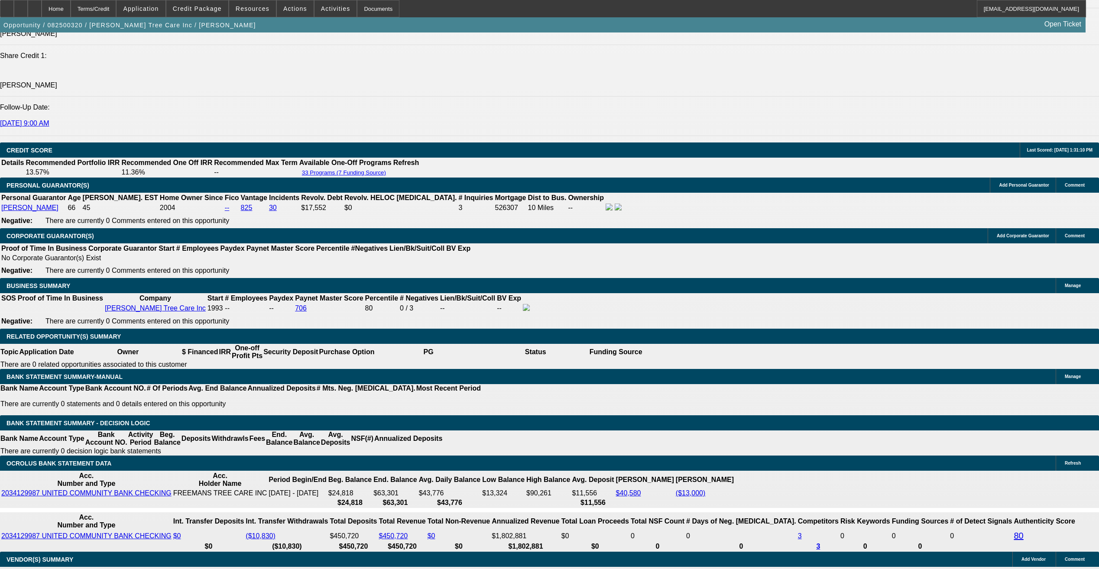
type input "$7,941.41"
type input "79.799"
type input "$7,942.18"
type input "79.7"
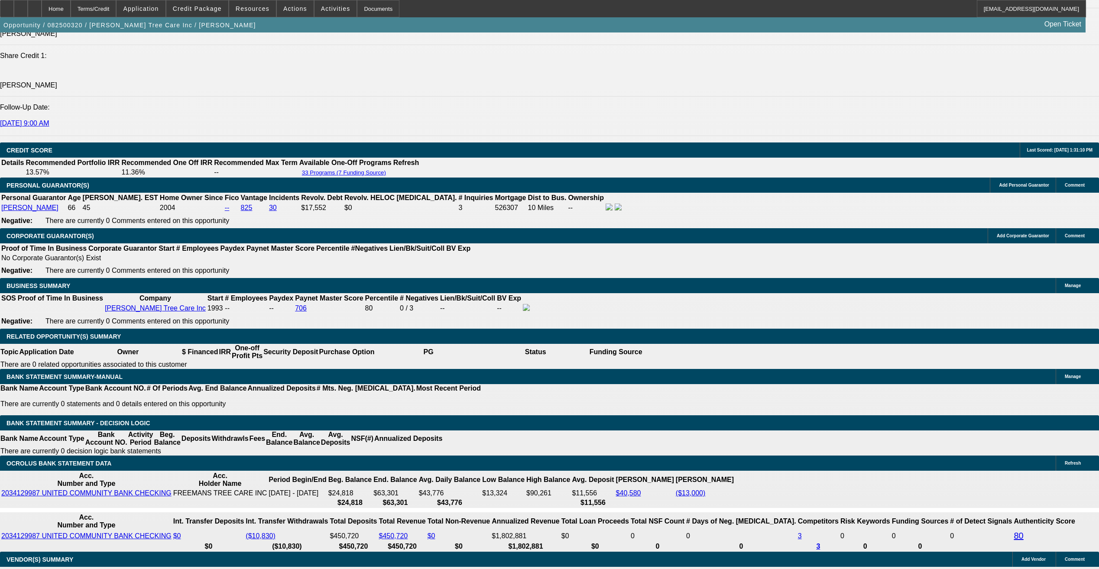
type input "$7,933.73"
type input "7"
type input "$7,874.07"
type input "$2,729.87"
type input "799"
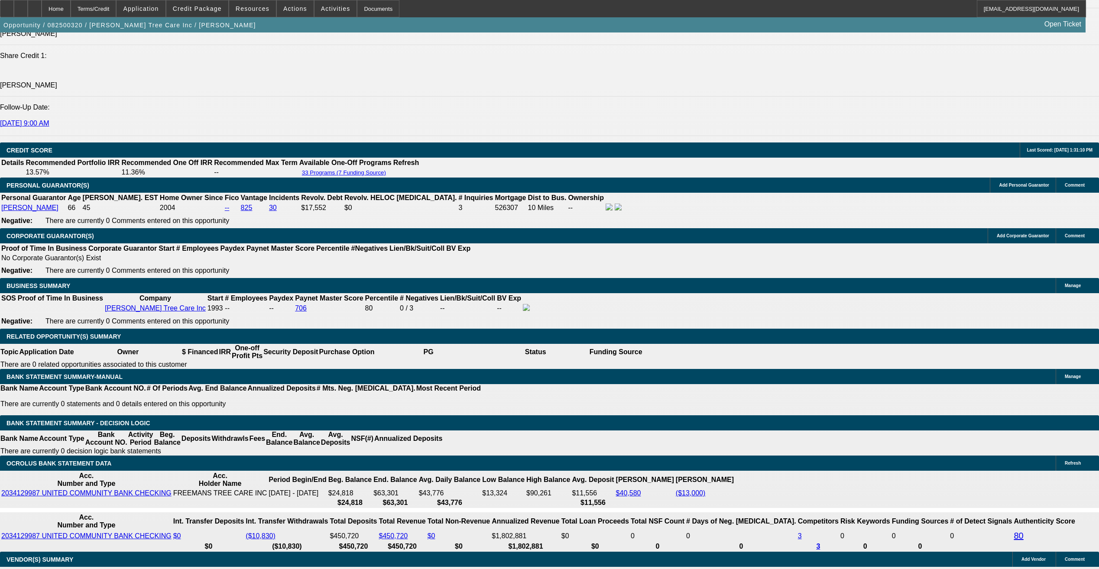
type input "$75,905.00"
type input "99"
type input "$9,619.09"
type input "9.9"
type input "$2,885.86"
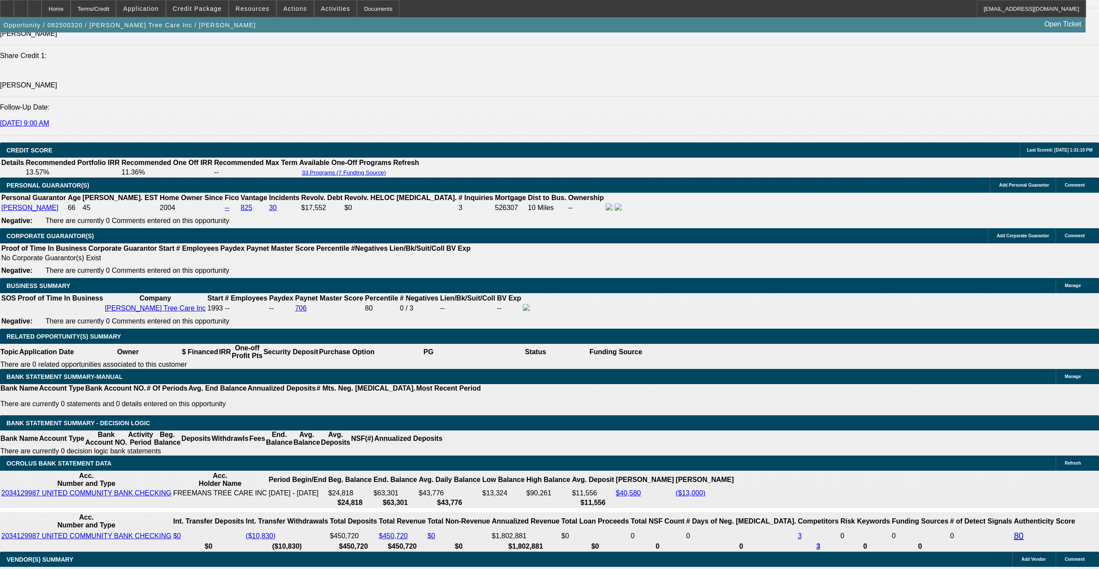
type input "9.79"
type input "$2,879.85"
type input "9.7999"
type input "$2,880.34"
type input "9.79999"
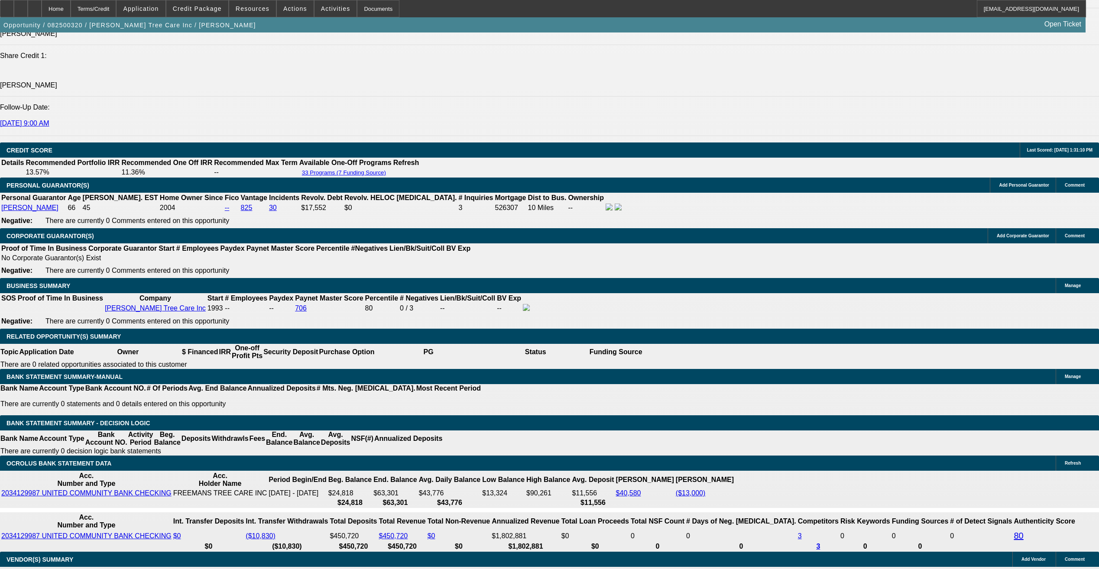
type input "$2,880.39"
type input "9.799999"
type input "$2,880.40"
type input "9.799999"
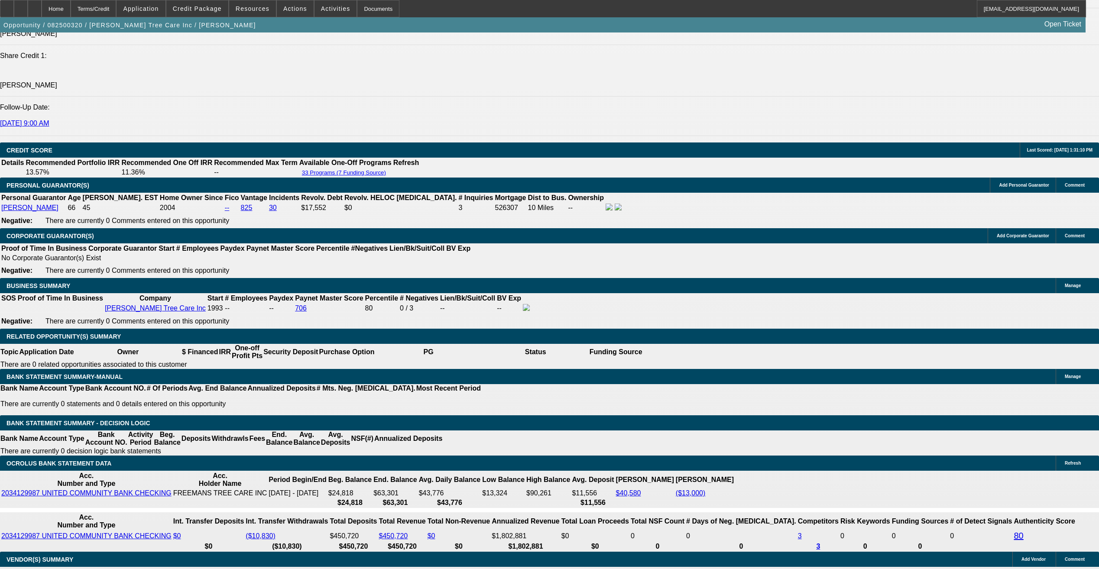
scroll to position [0, 0]
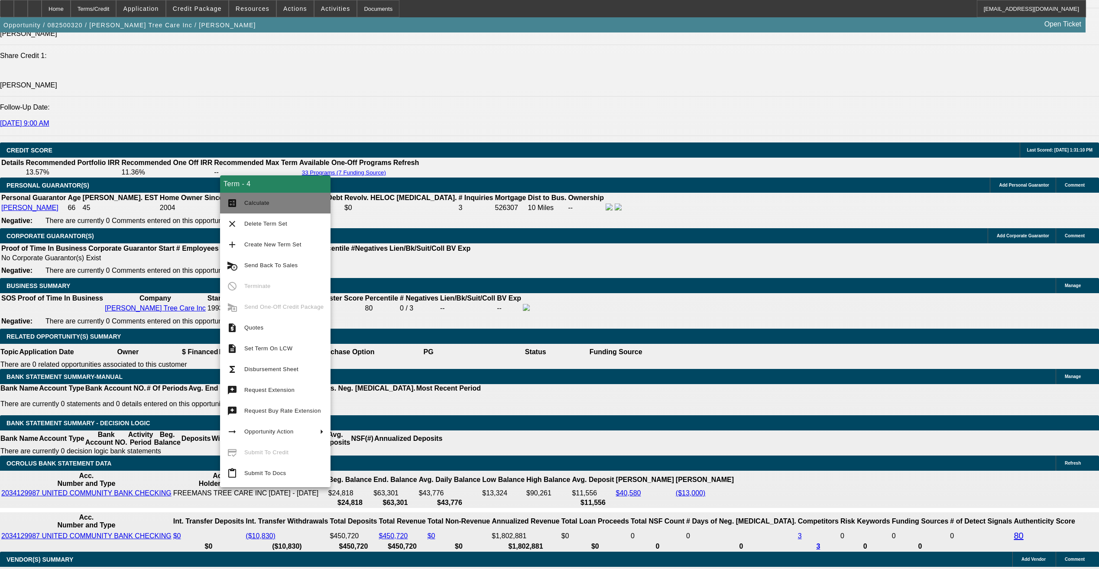
click at [249, 202] on span "Calculate" at bounding box center [256, 203] width 25 height 6
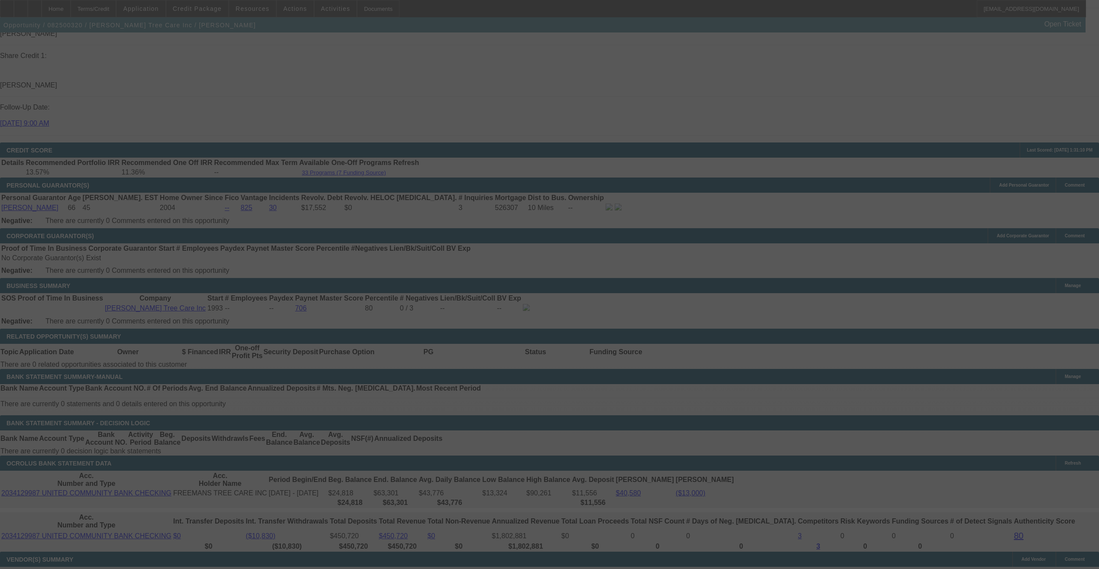
select select "0"
select select "6"
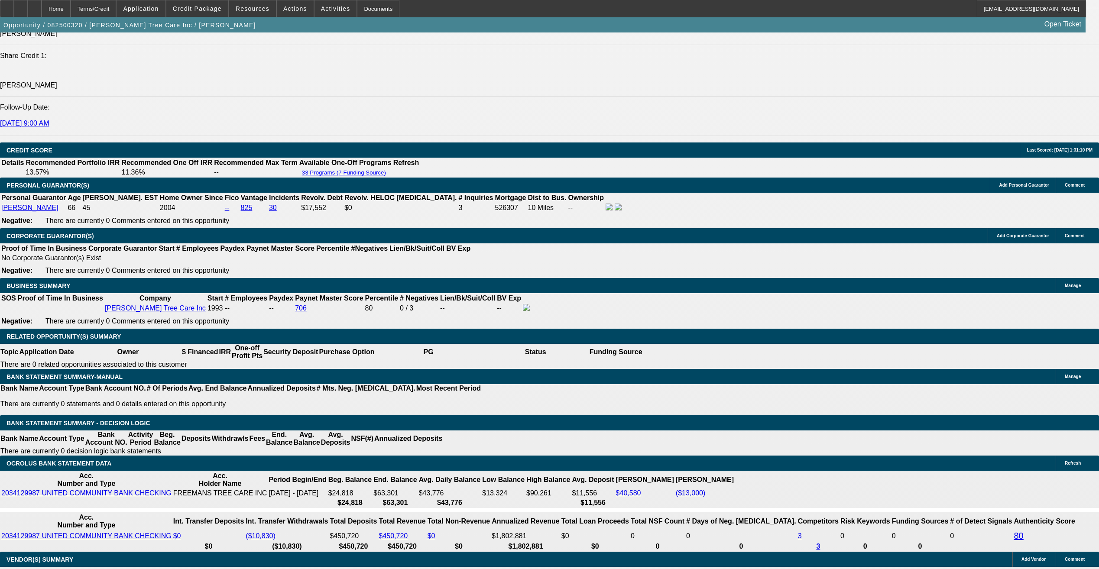
drag, startPoint x: 225, startPoint y: 424, endPoint x: 234, endPoint y: 425, distance: 9.3
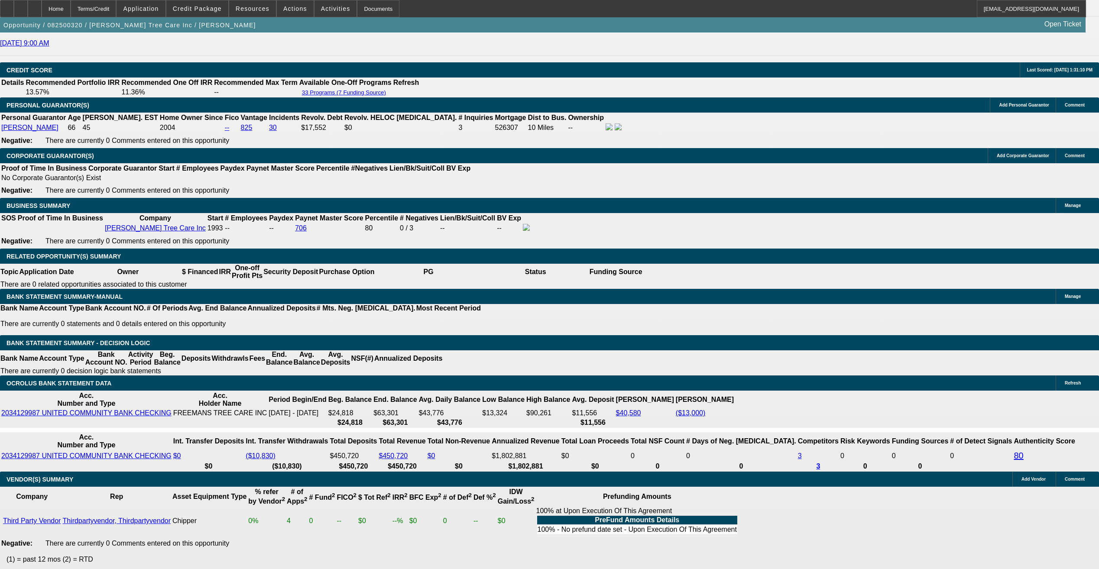
scroll to position [1109, 0]
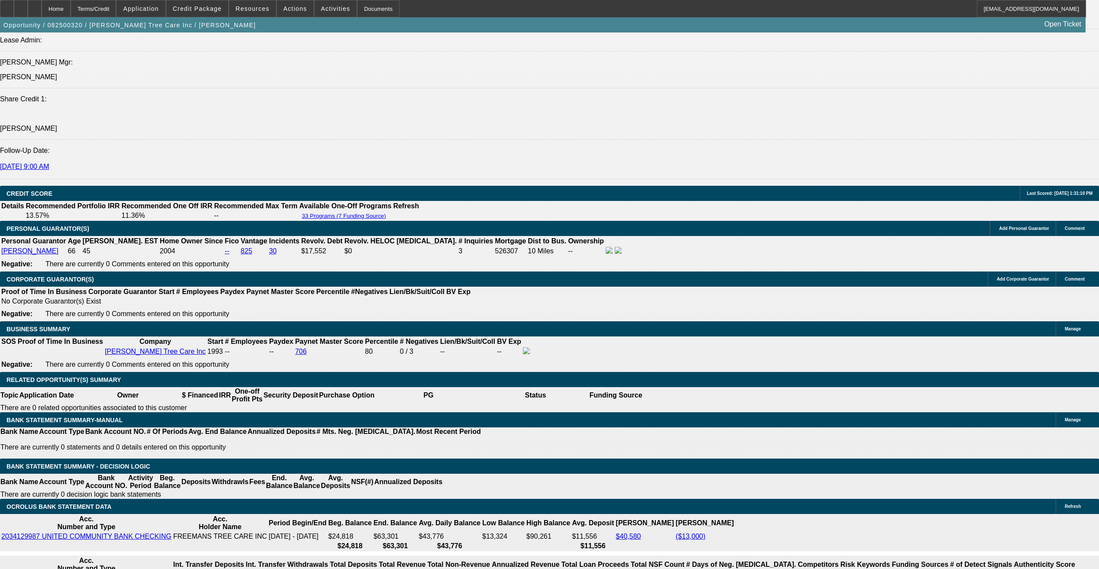
drag, startPoint x: 223, startPoint y: 314, endPoint x: 323, endPoint y: 305, distance: 100.9
type input "9"
type input "UNKNOWN"
type input "9.75"
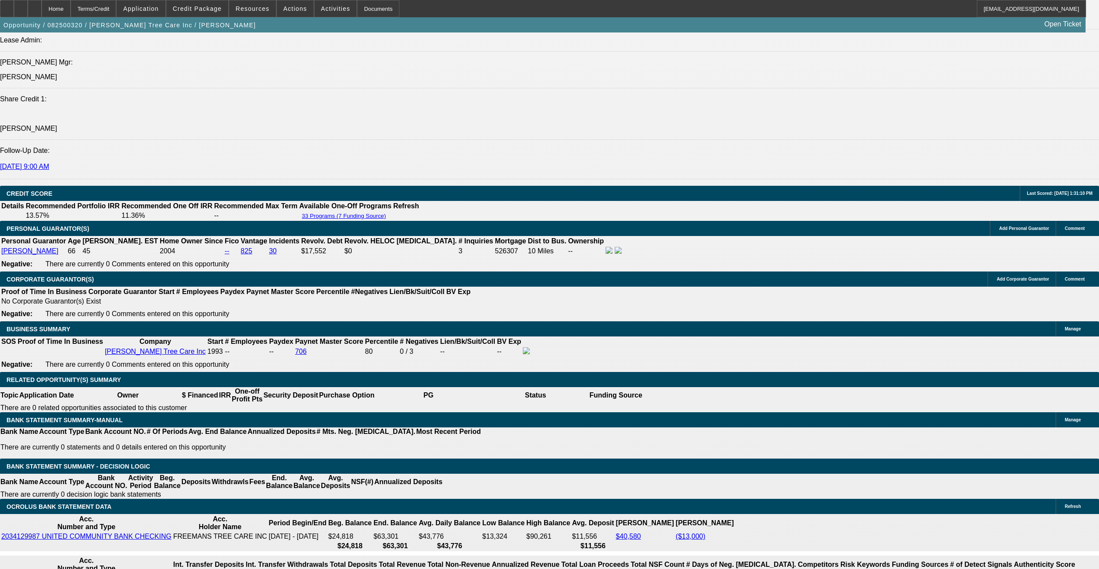
type input "$2,877.67"
type input "9.75"
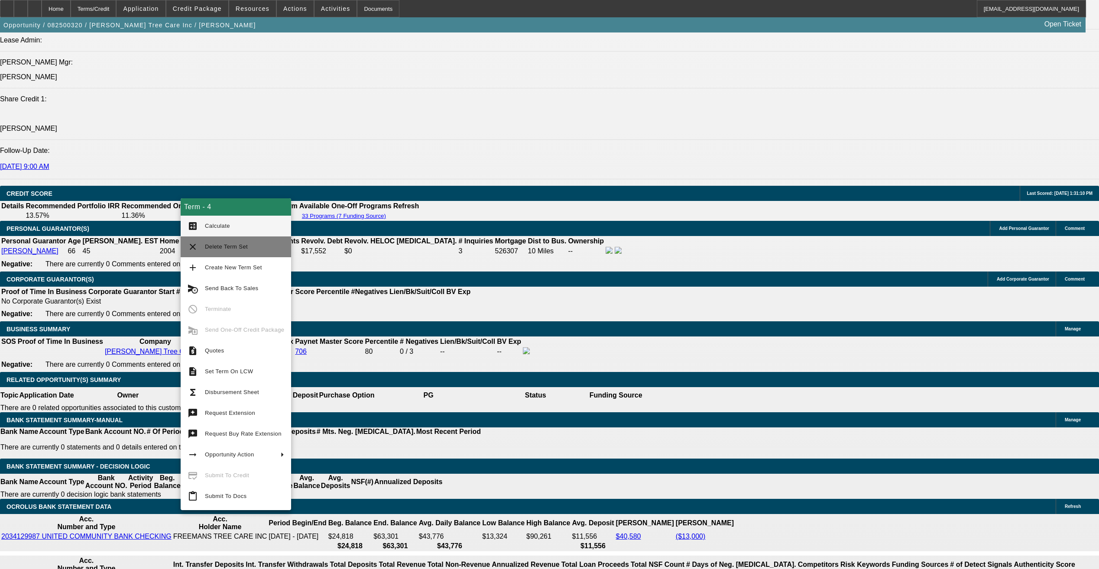
click at [203, 224] on button "calculate Calculate" at bounding box center [236, 226] width 110 height 21
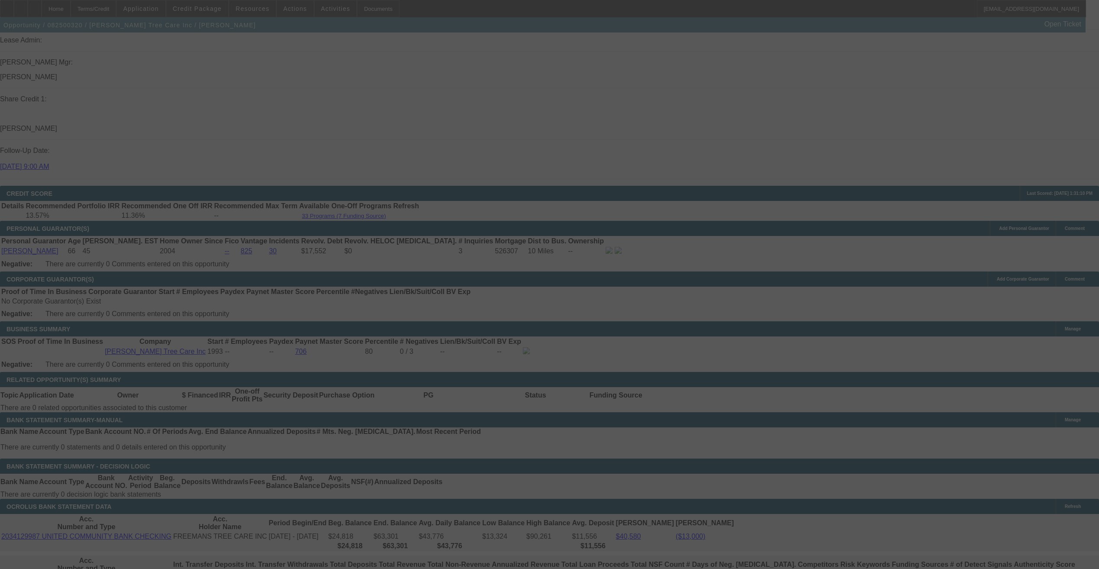
select select "0"
select select "6"
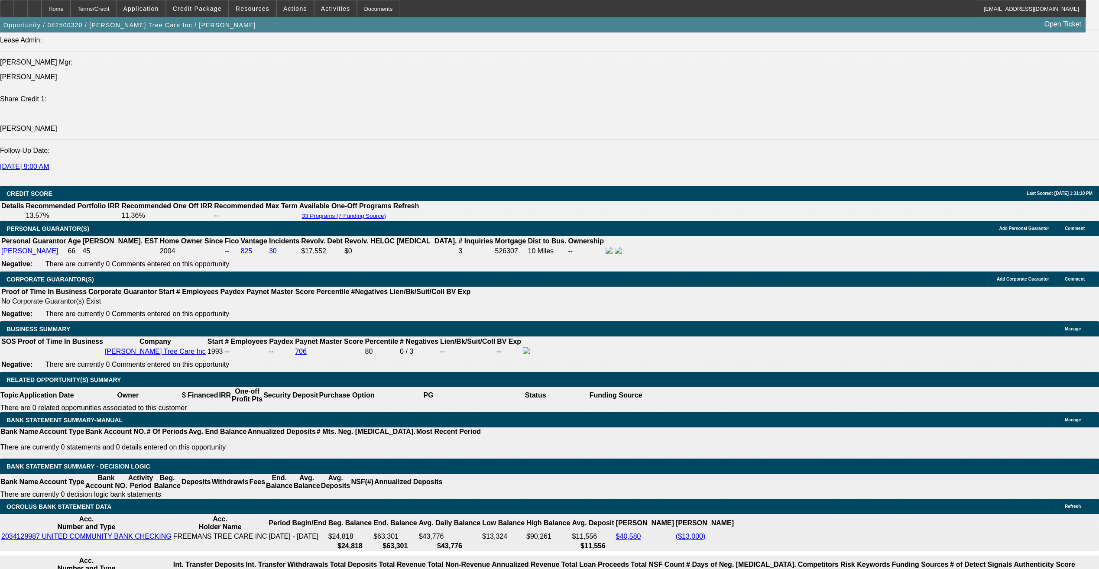
drag, startPoint x: 222, startPoint y: 319, endPoint x: 274, endPoint y: 317, distance: 52.4
click at [42, 9] on div at bounding box center [35, 8] width 14 height 17
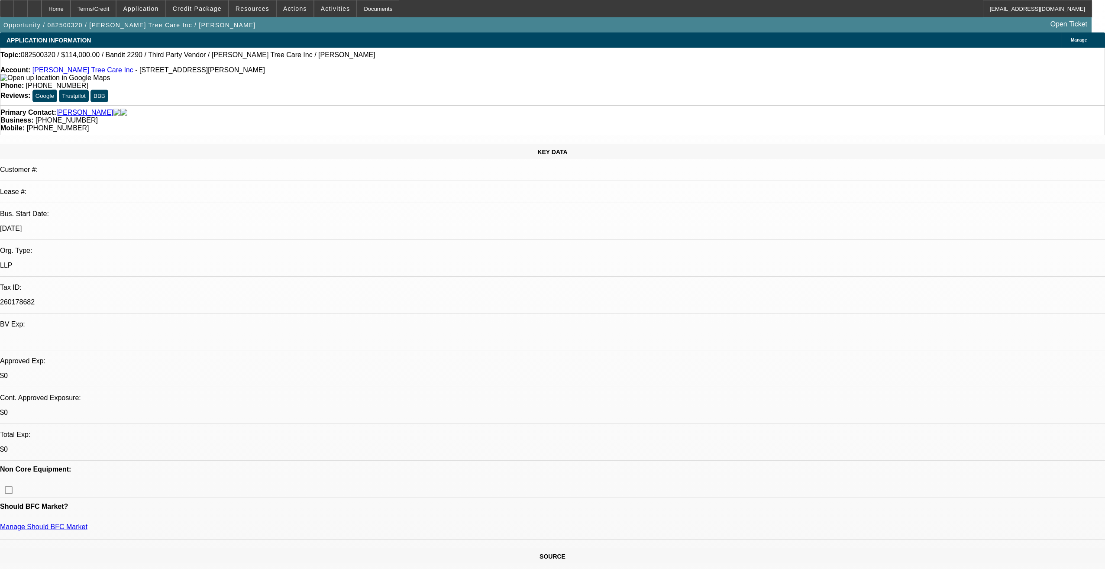
select select "0"
select select "2"
select select "0"
select select "2"
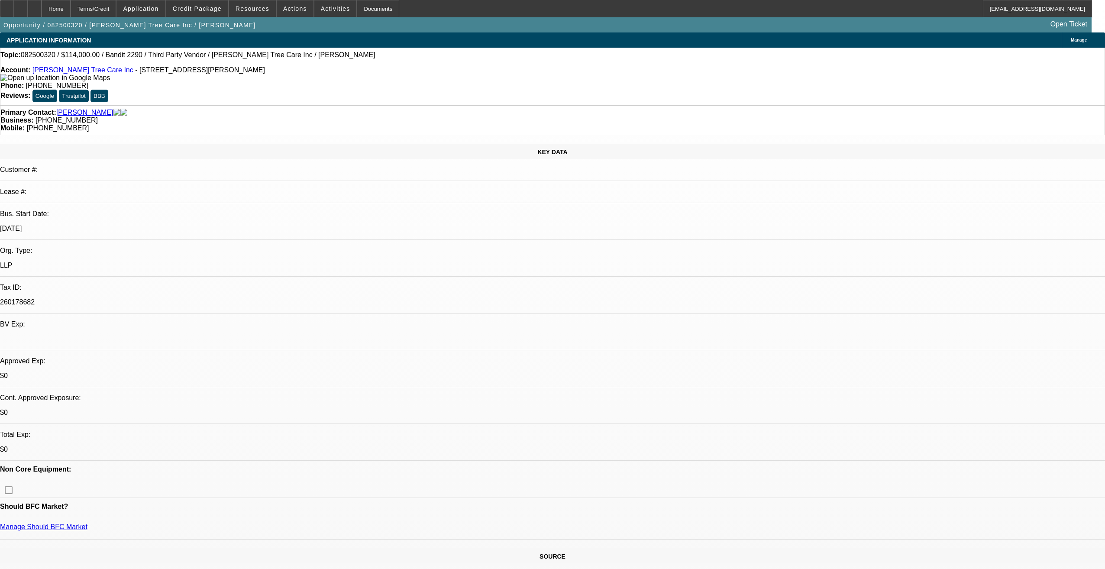
select select "0"
select select "2"
select select "0"
select select "1"
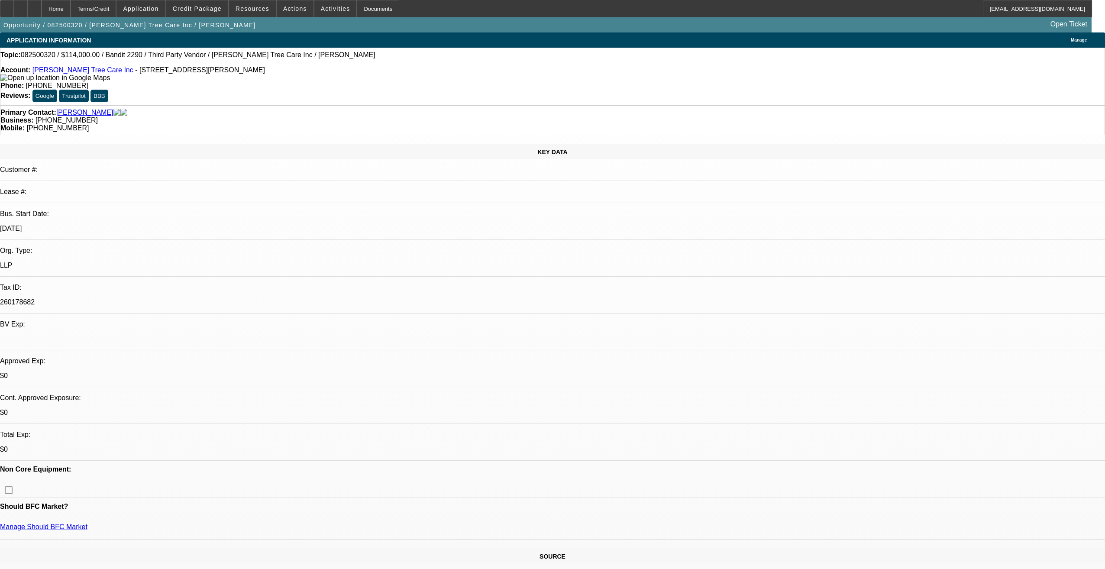
select select "2"
select select "6"
select select "1"
select select "2"
select select "6"
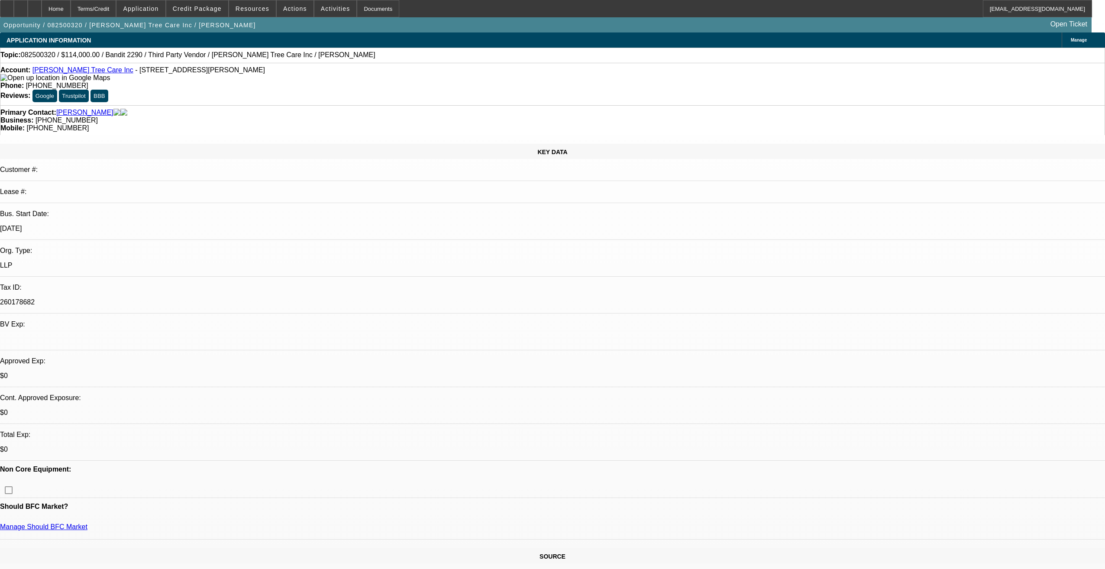
select select "1"
select select "2"
select select "6"
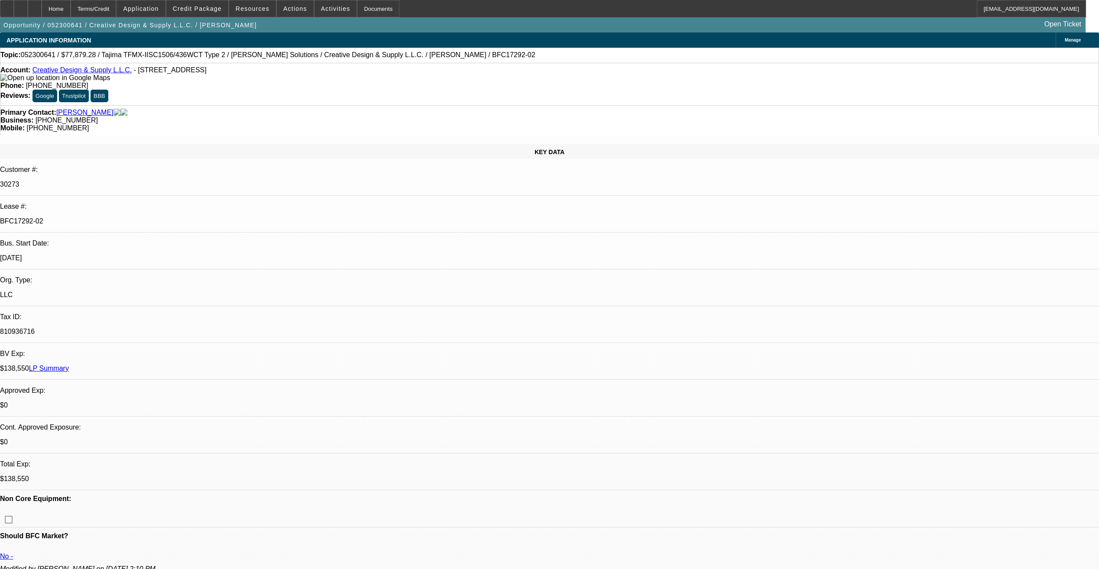
select select "0"
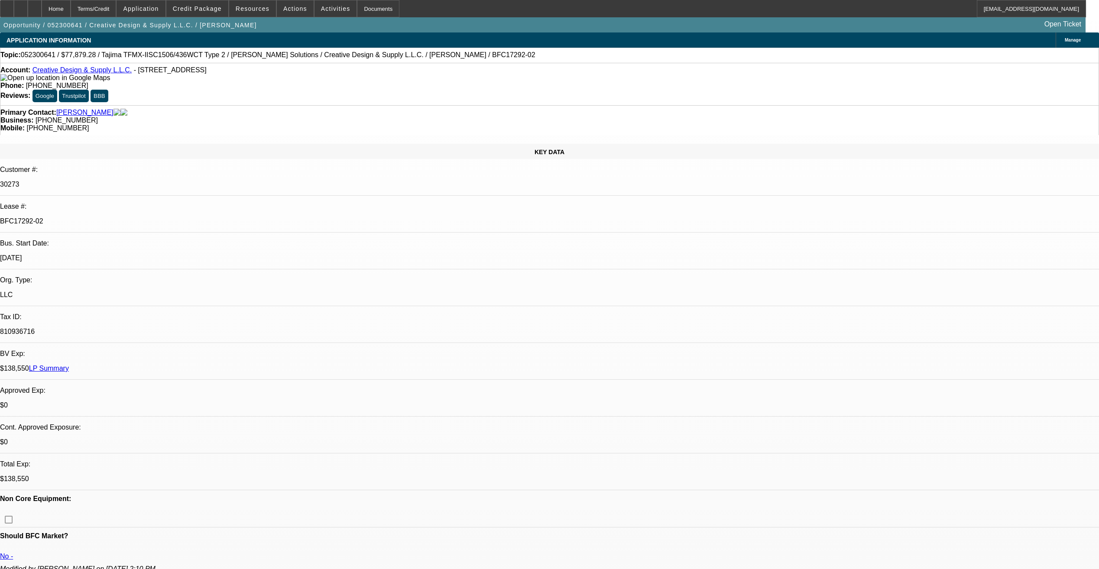
select select "0"
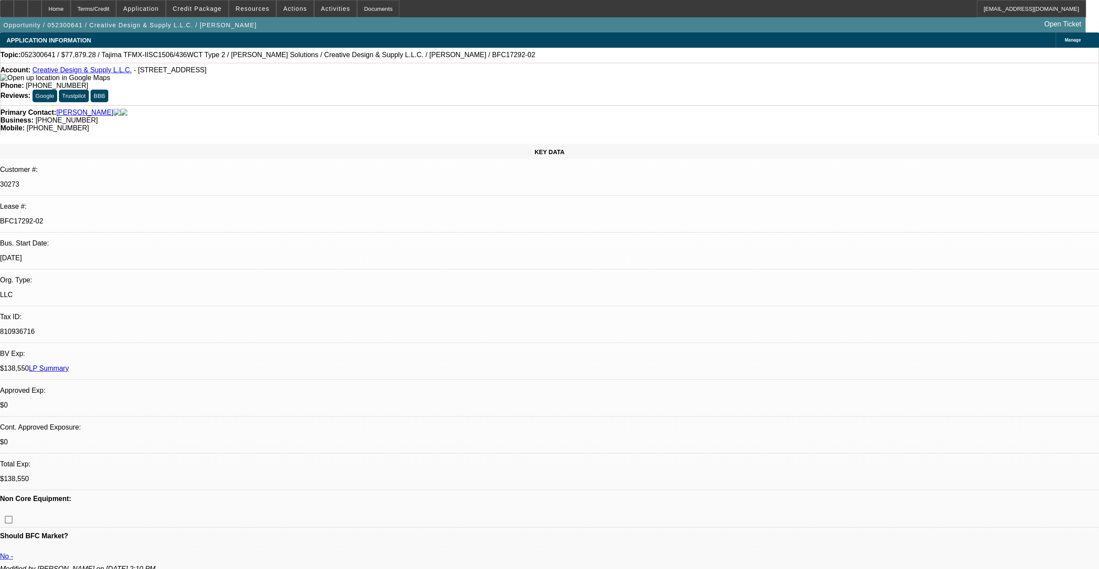
select select "0"
select select "1"
select select "6"
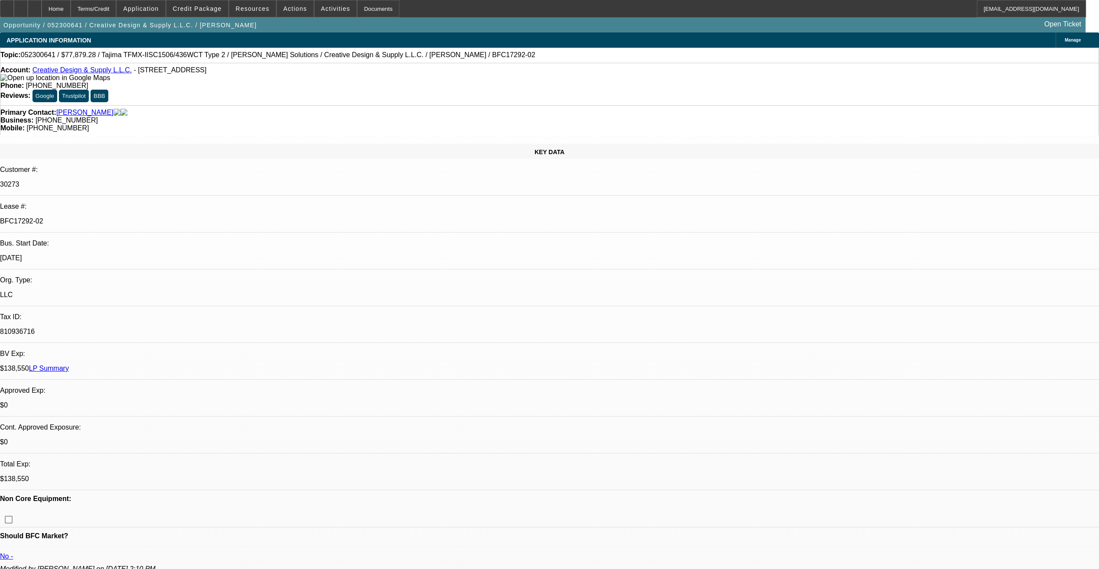
select select "1"
select select "6"
select select "1"
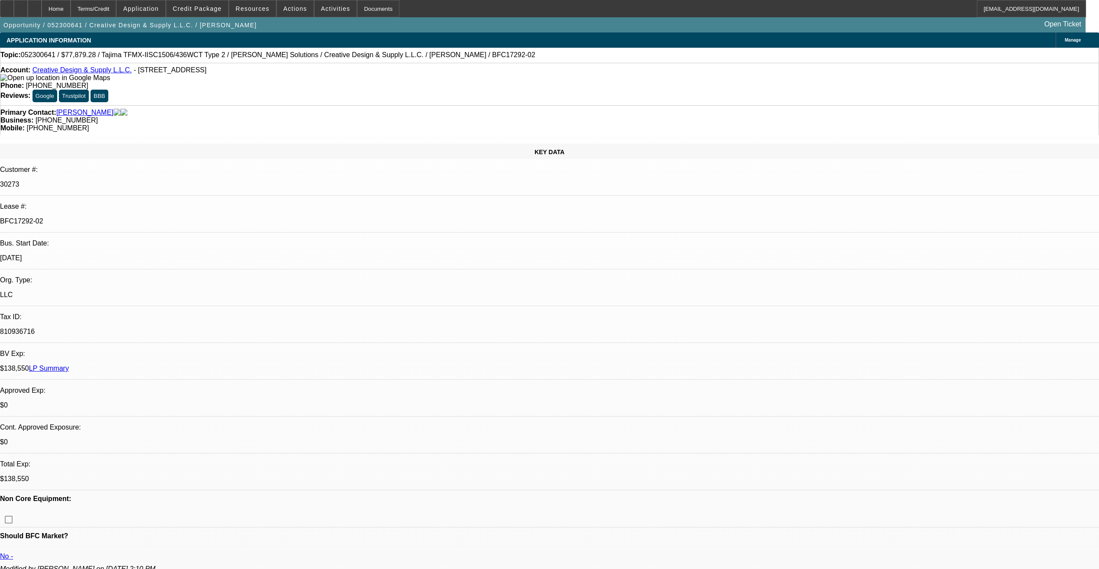
select select "6"
select select "1"
select select "6"
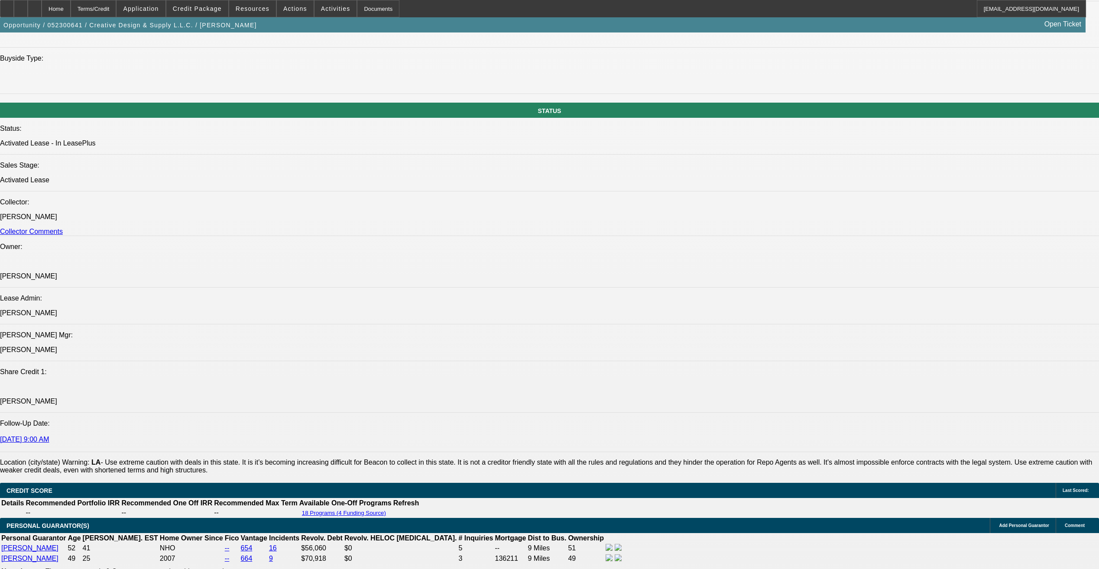
scroll to position [693, 0]
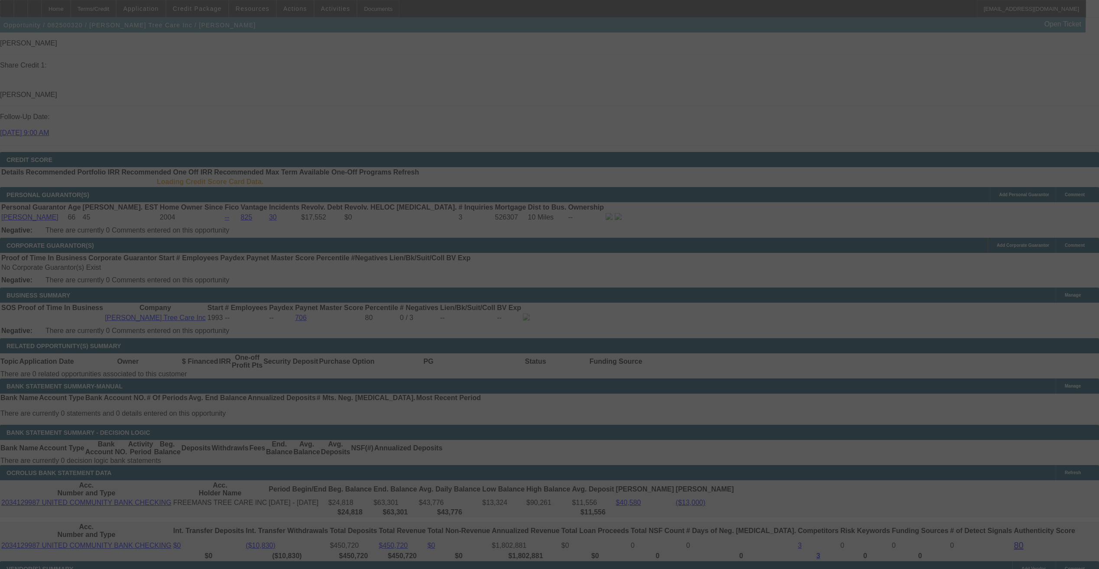
scroll to position [1156, 0]
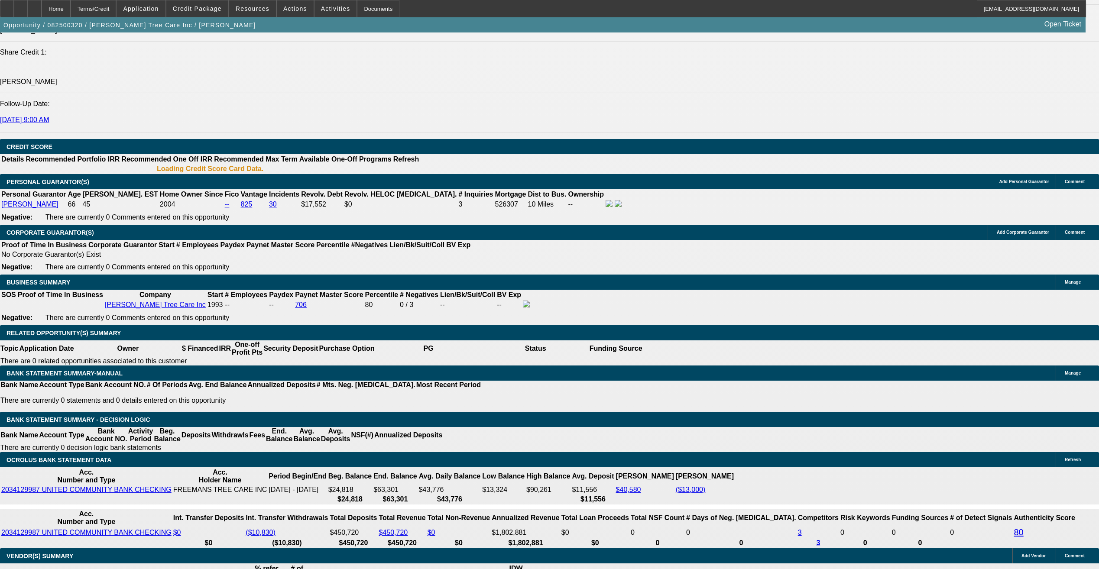
select select "0"
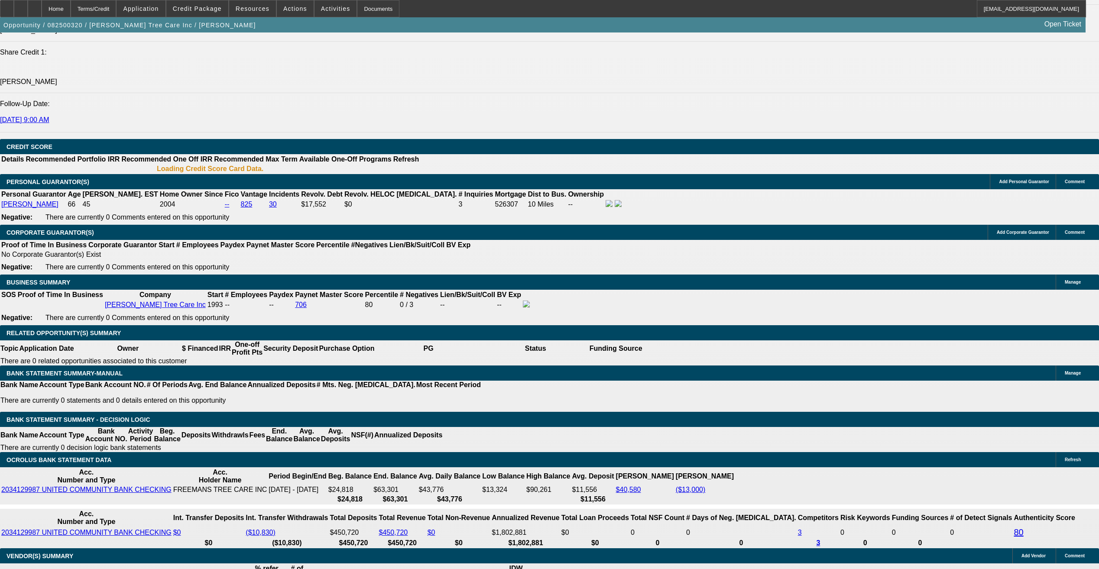
select select "0"
select select "2"
select select "0"
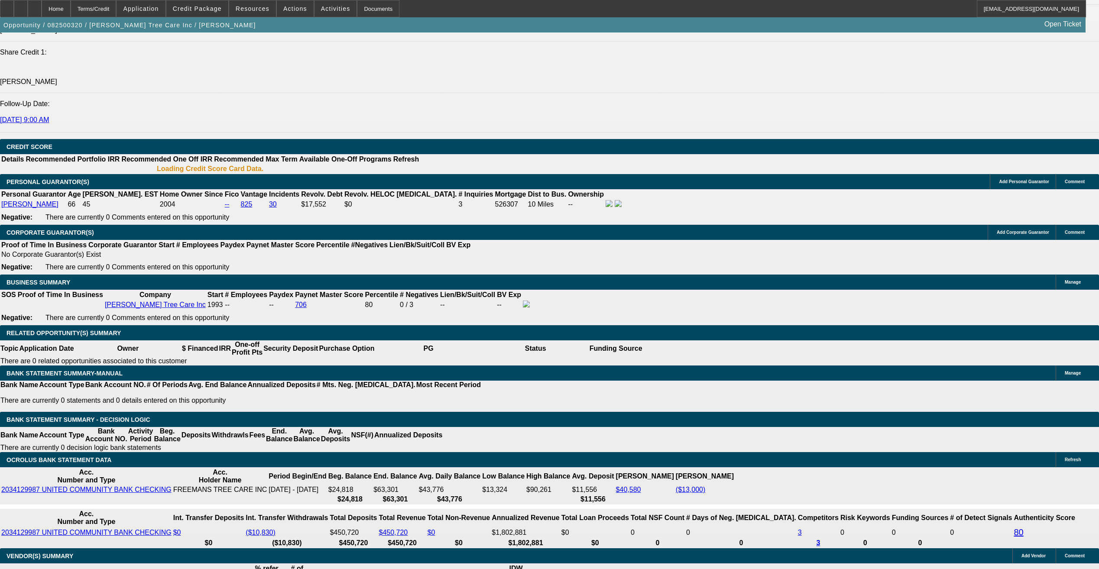
select select "2"
select select "0"
select select "1"
select select "6"
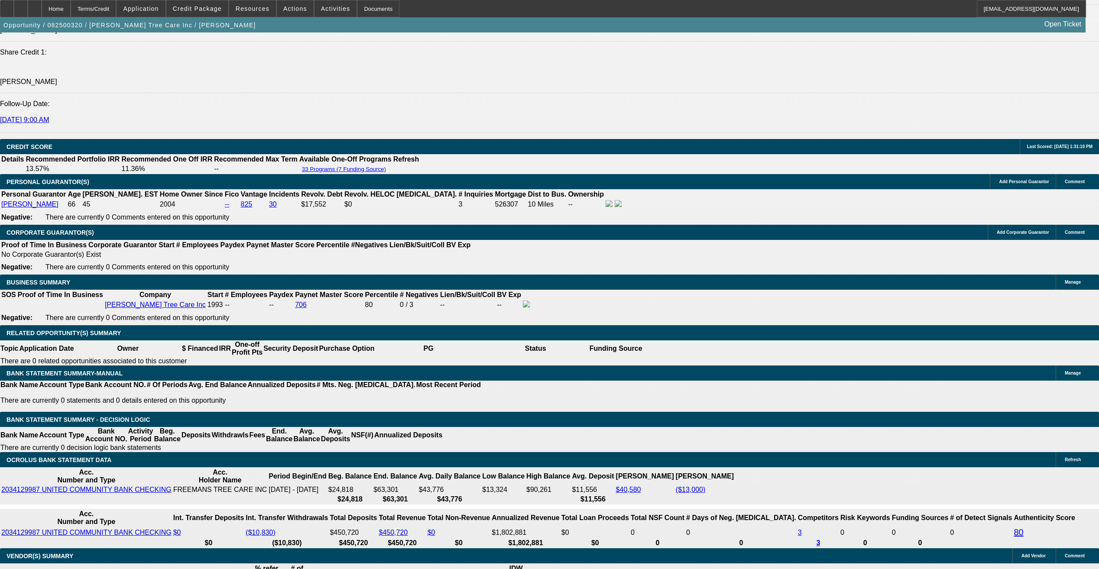
select select "1"
select select "6"
select select "1"
select select "2"
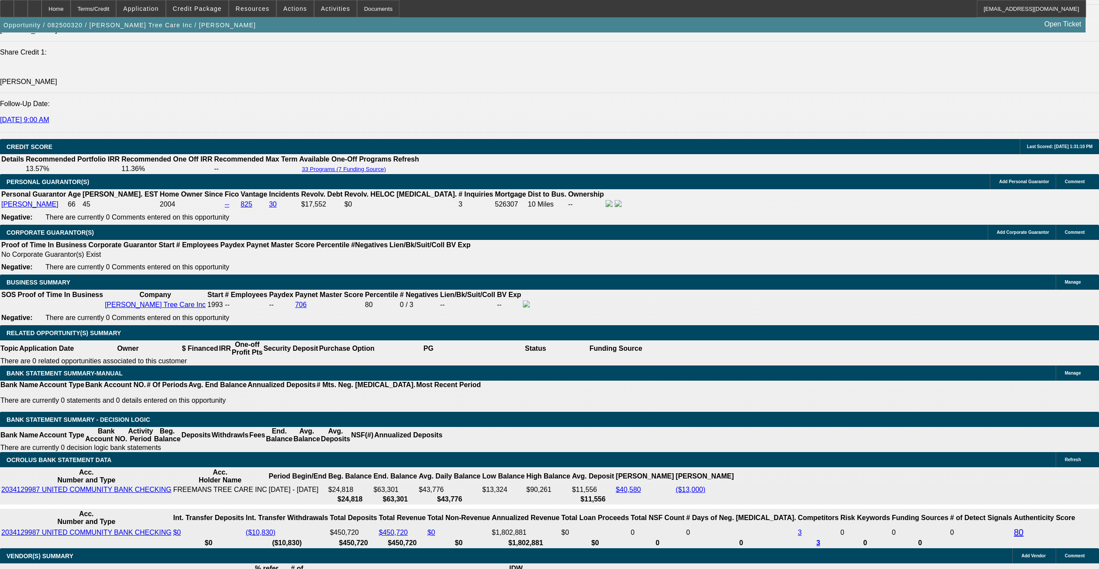
select select "6"
select select "1"
select select "2"
select select "6"
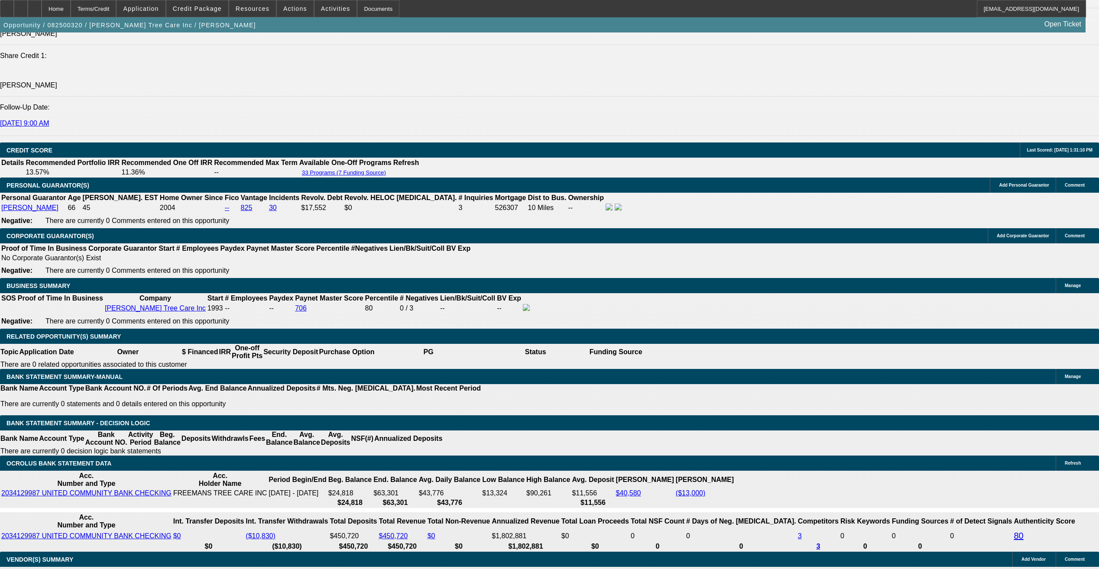
drag, startPoint x: 228, startPoint y: 275, endPoint x: 283, endPoint y: 268, distance: 55.4
type input "UNKNOWN"
type input "8"
type input "$2,783.07"
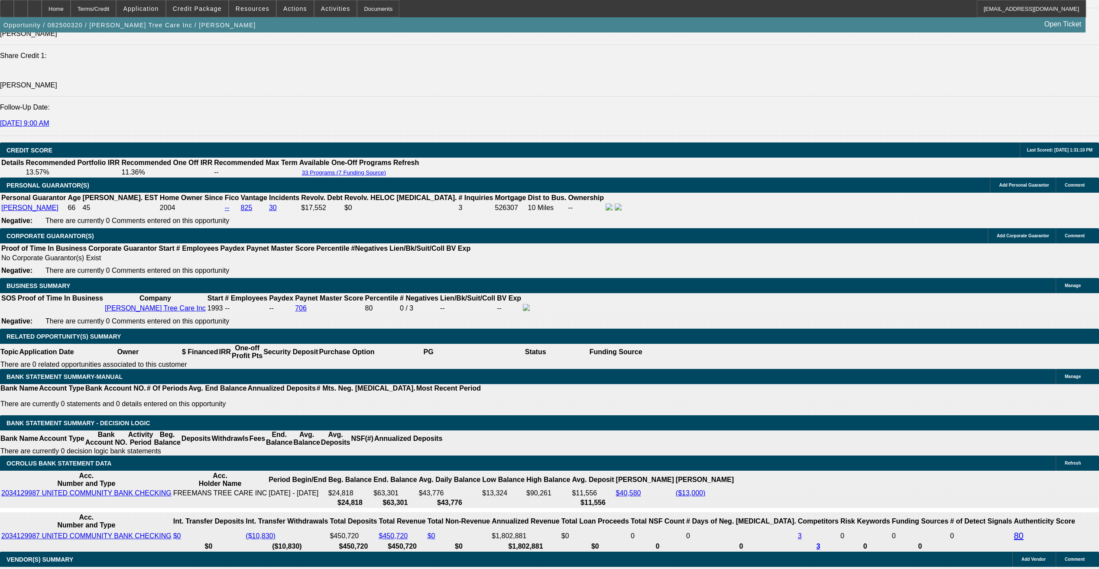
type input "8.999"
type input "$2,836.35"
type input "8.9999"
type input "$2,836.84"
type input "8.99999"
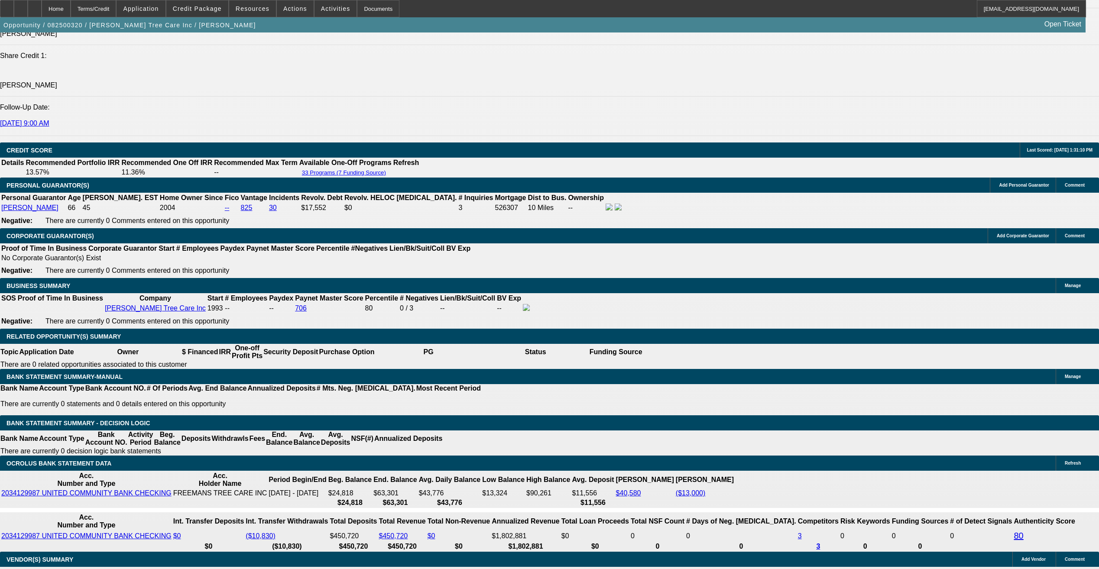
type input "$2,836.89"
type input "8.99999"
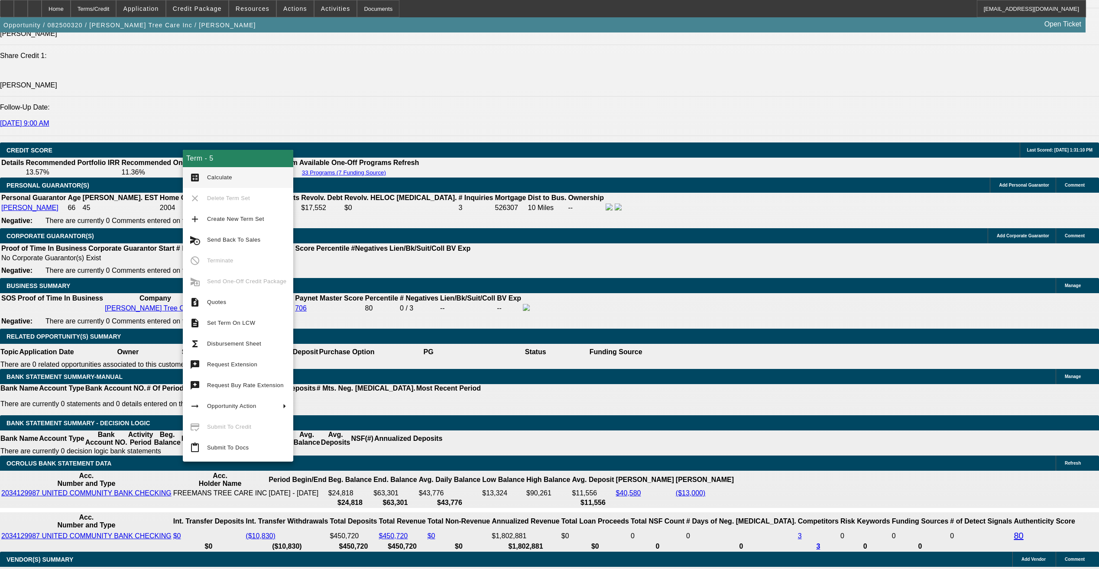
scroll to position [0, 0]
click at [218, 180] on span "Calculate" at bounding box center [219, 177] width 25 height 6
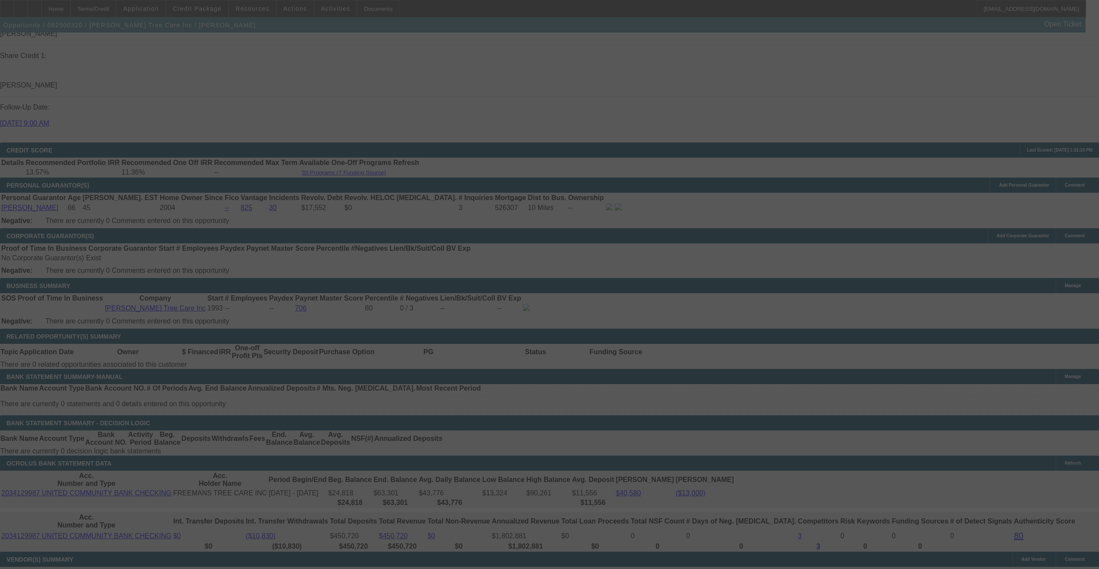
select select "0"
select select "6"
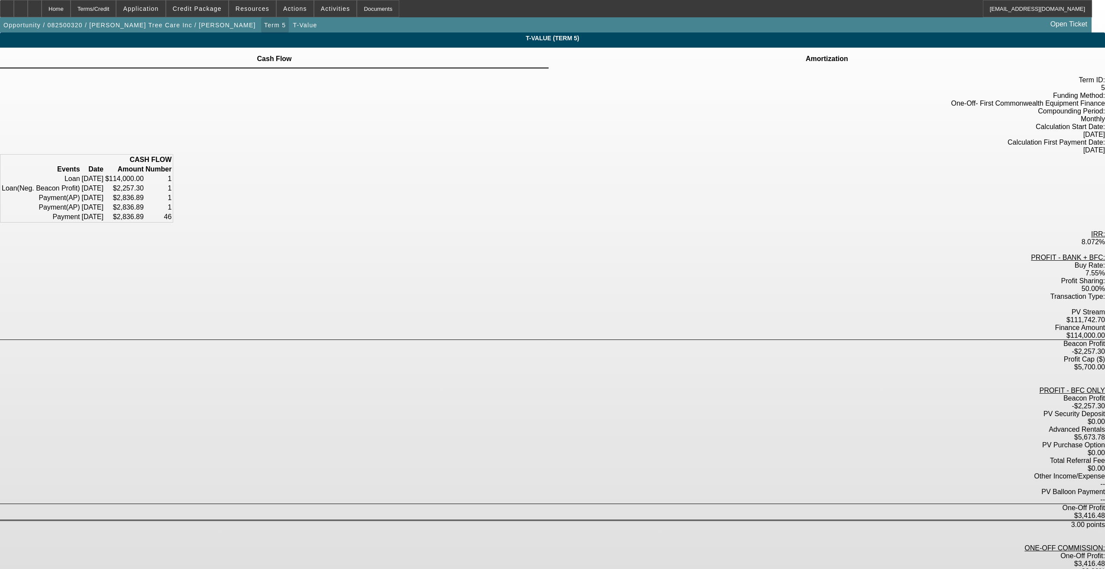
click at [264, 27] on span "Term 5" at bounding box center [275, 25] width 22 height 7
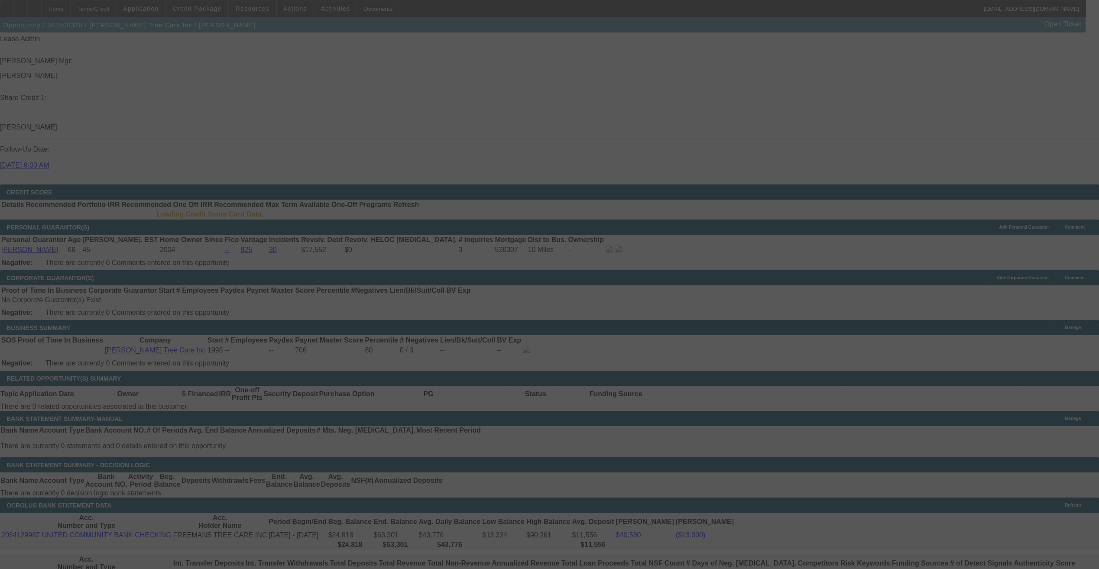
scroll to position [1107, 0]
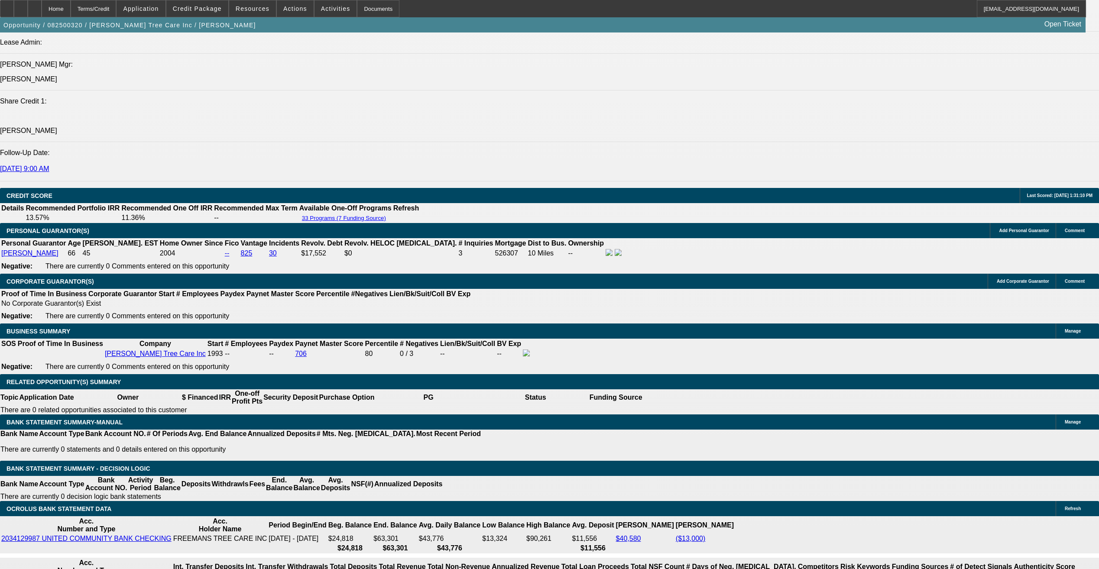
select select "0"
select select "6"
select select "0"
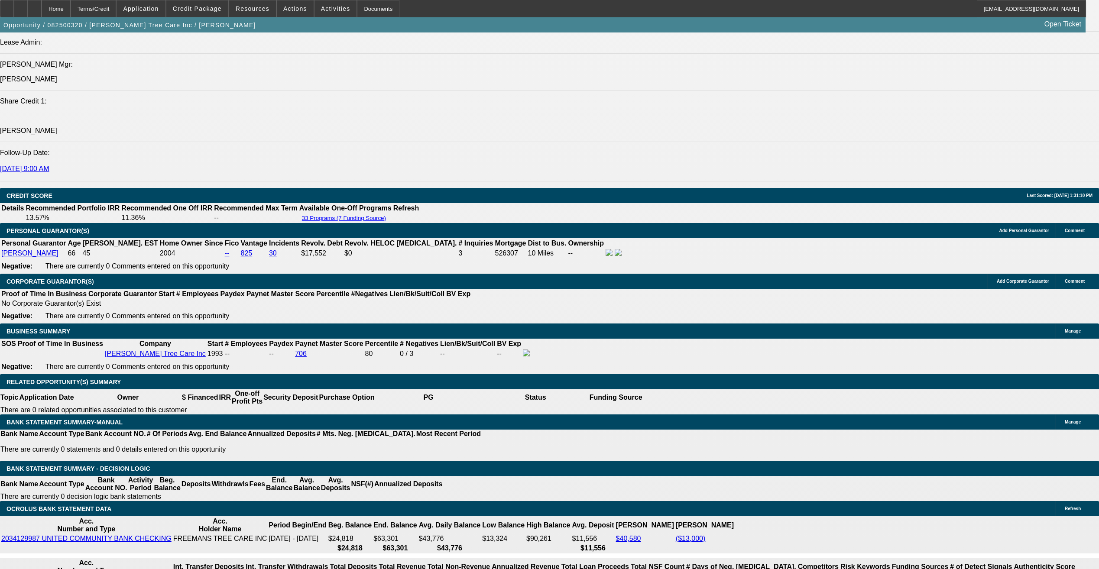
select select "0"
select select "6"
select select "0"
select select "2"
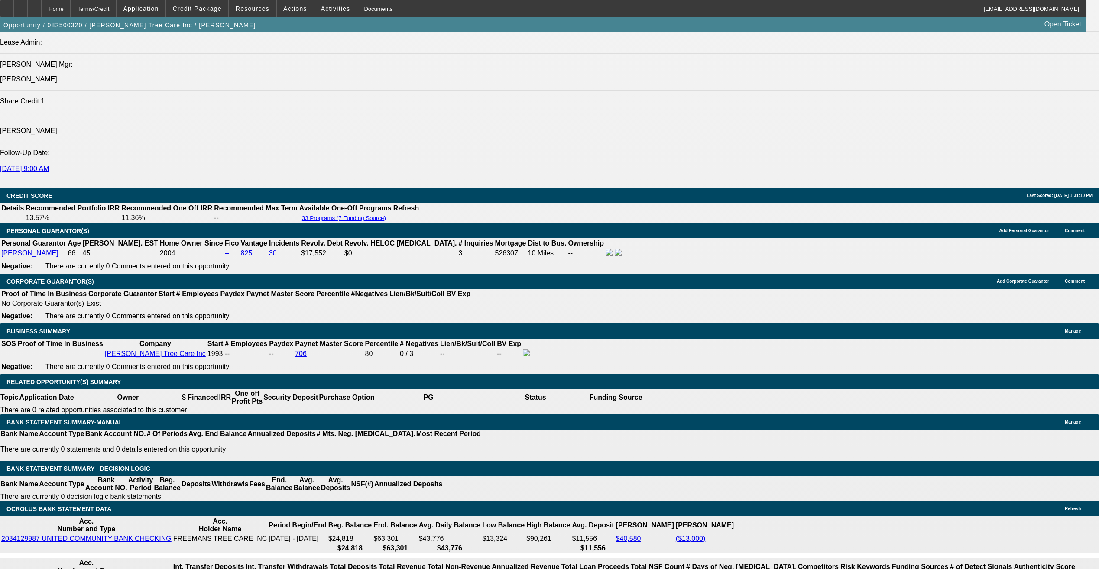
select select "2"
select select "0"
select select "6"
select select "0"
select select "2"
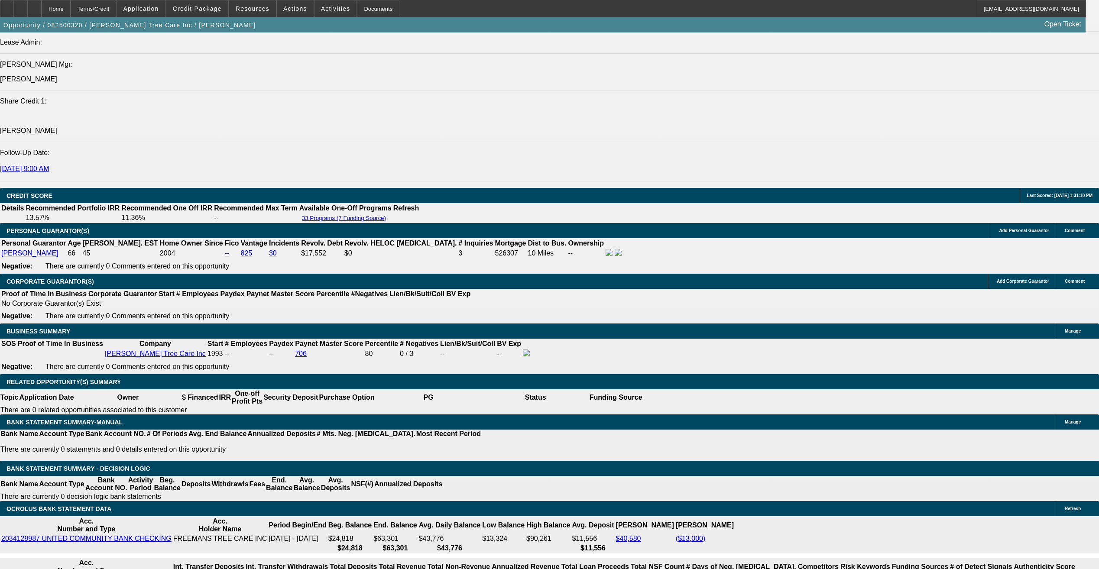
select select "2"
select select "0"
select select "6"
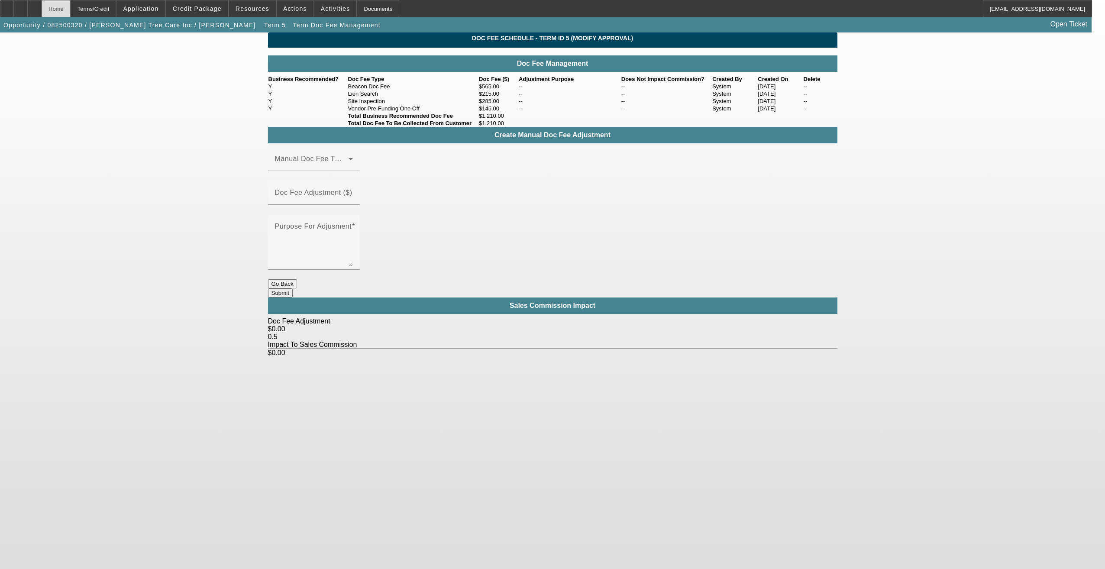
click at [71, 16] on div "Home" at bounding box center [56, 8] width 29 height 17
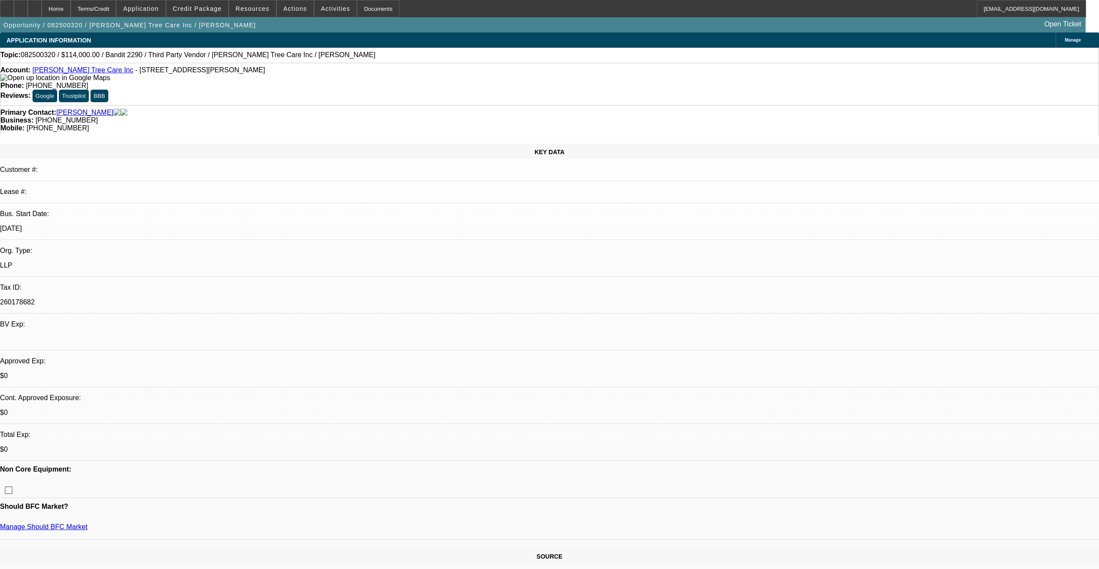
select select "0"
select select "6"
select select "0"
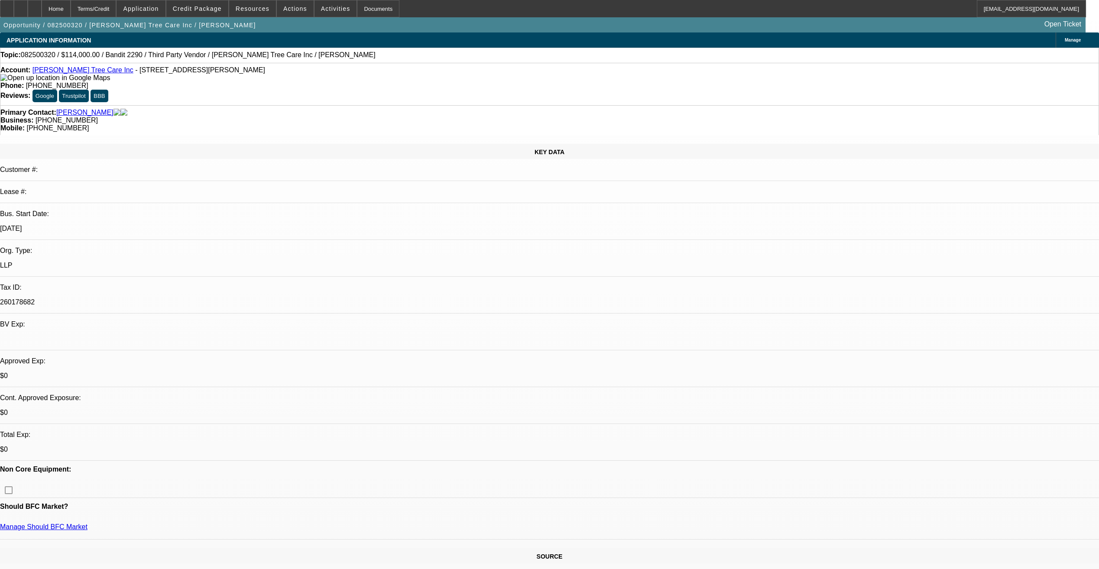
select select "0"
select select "6"
select select "0"
select select "2"
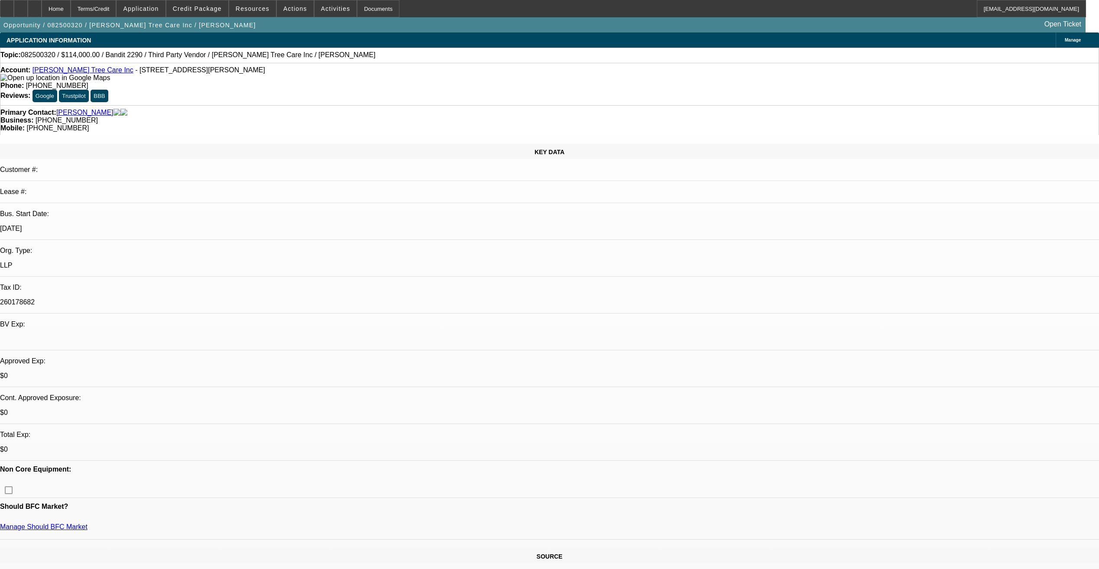
select select "2"
select select "0"
select select "6"
select select "0"
select select "2"
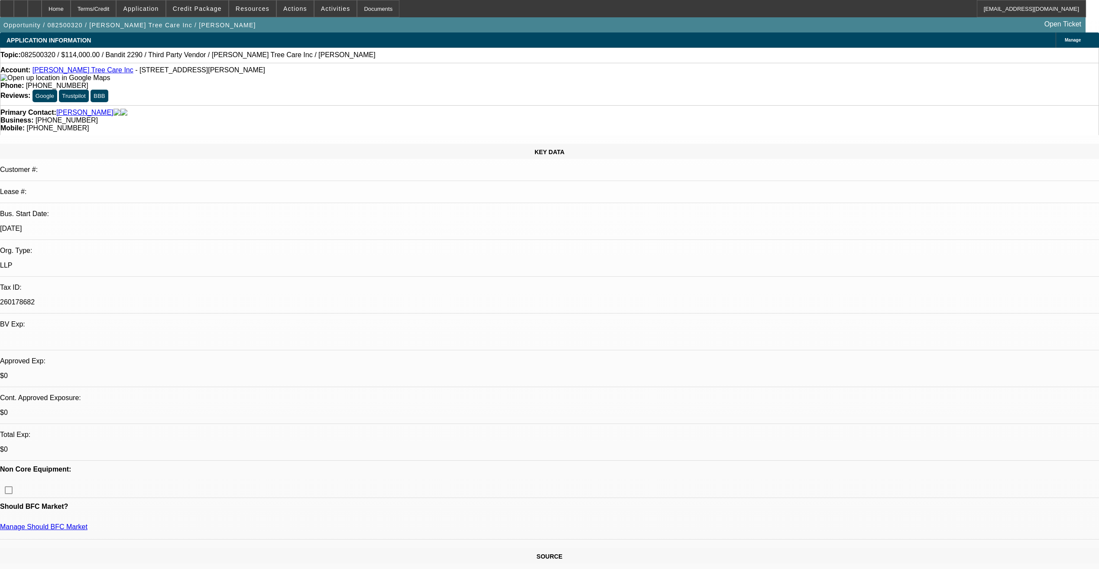
select select "2"
select select "0"
select select "6"
